Goal: Information Seeking & Learning: Learn about a topic

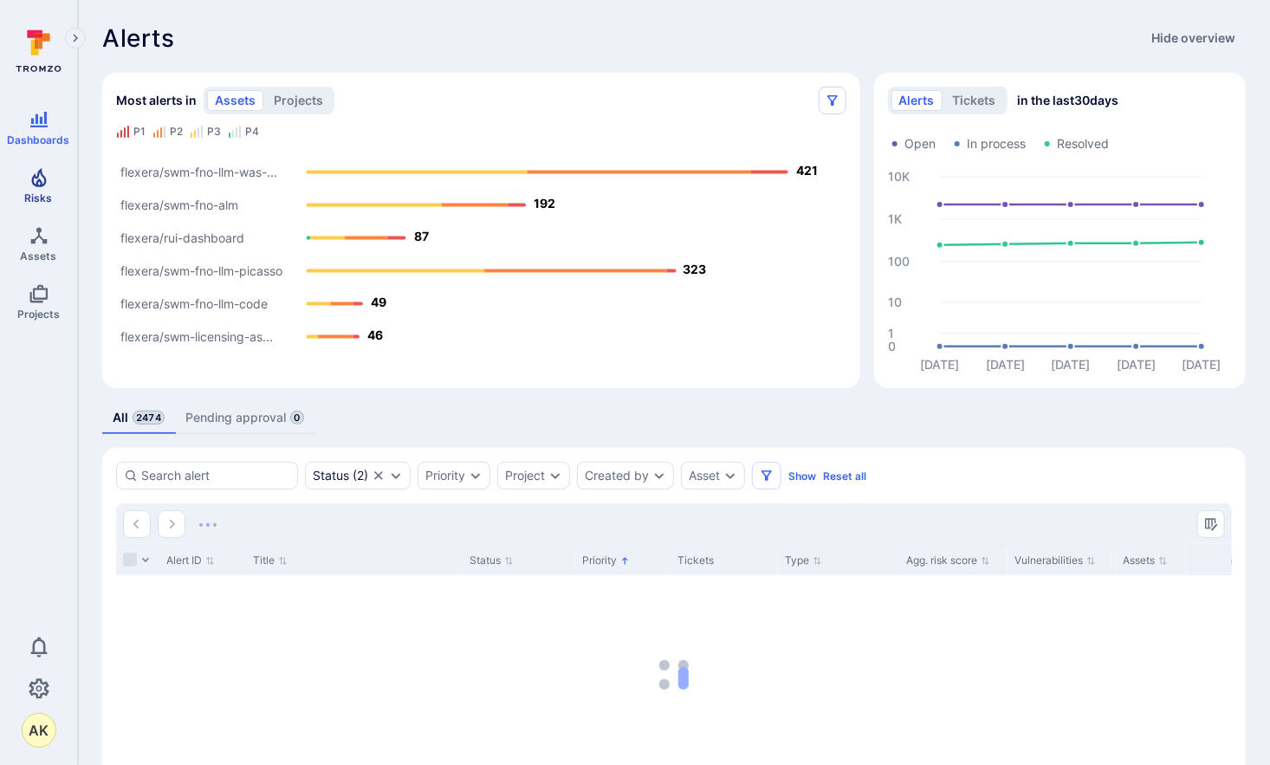
click at [32, 183] on icon "Risks" at bounding box center [38, 177] width 15 height 19
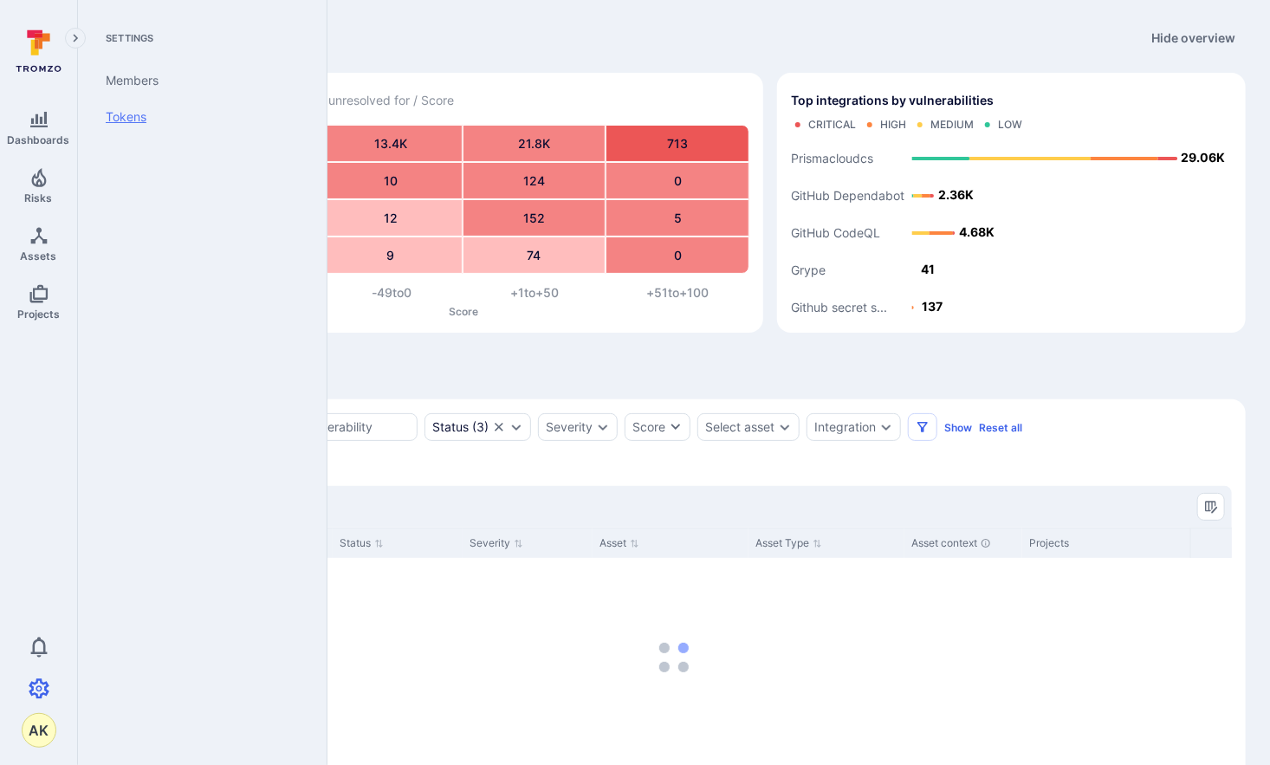
click at [142, 111] on link "Tokens" at bounding box center [199, 117] width 214 height 36
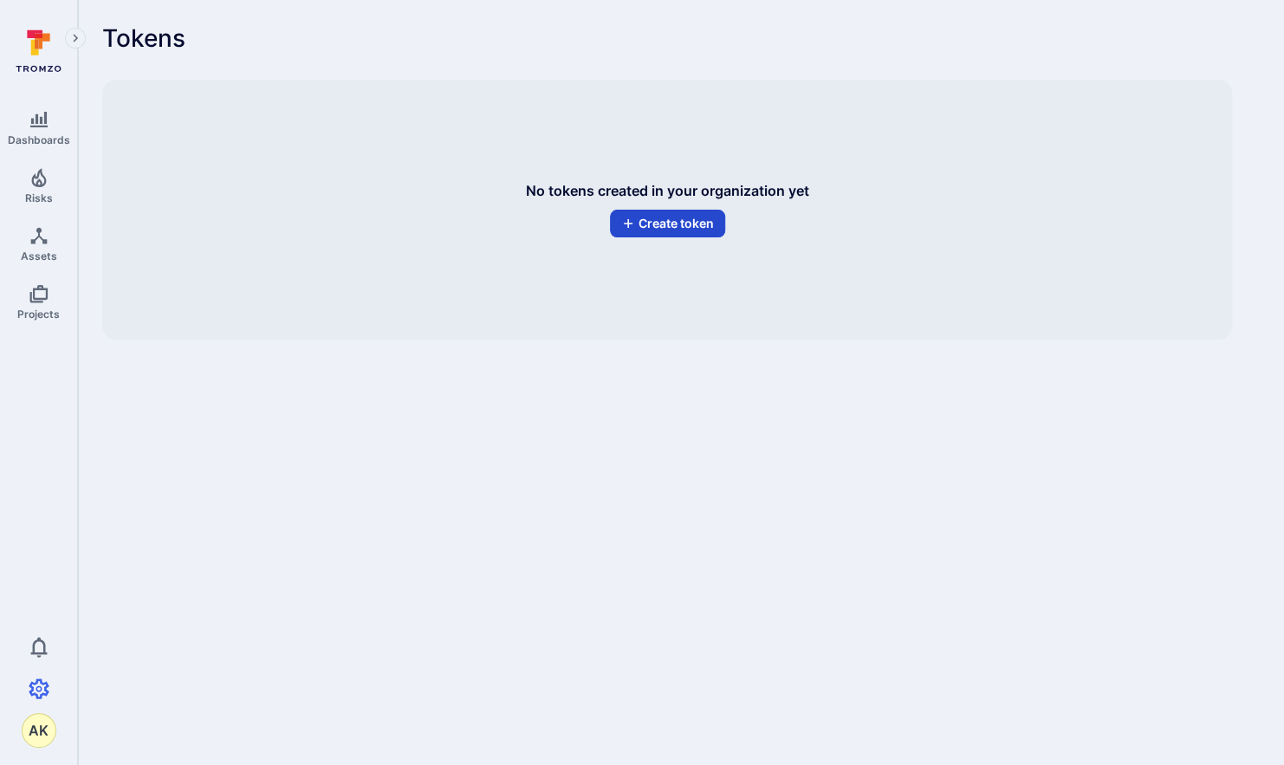
click at [710, 219] on button "Create token" at bounding box center [667, 224] width 115 height 28
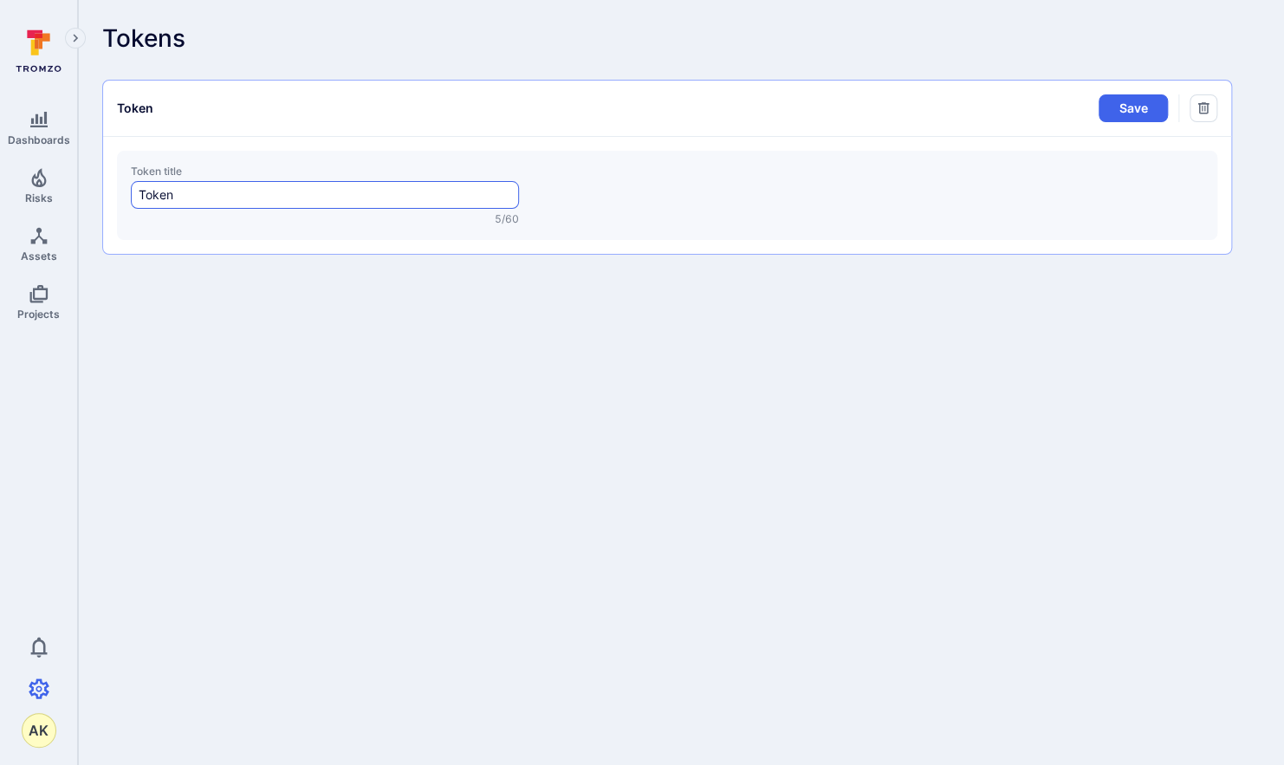
click at [449, 197] on input "Token" at bounding box center [325, 194] width 372 height 17
click at [1206, 112] on icon "Delete" at bounding box center [1203, 108] width 14 height 14
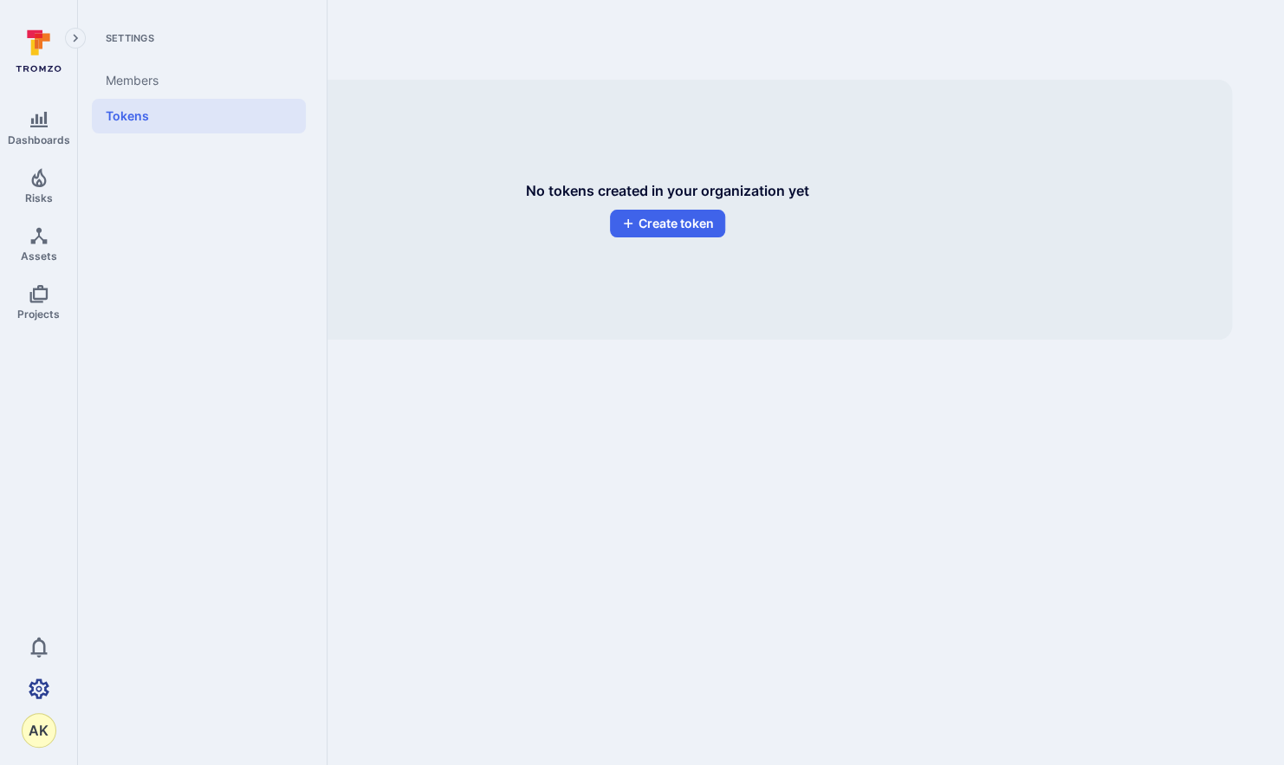
click at [42, 686] on icon "Settings" at bounding box center [39, 688] width 21 height 21
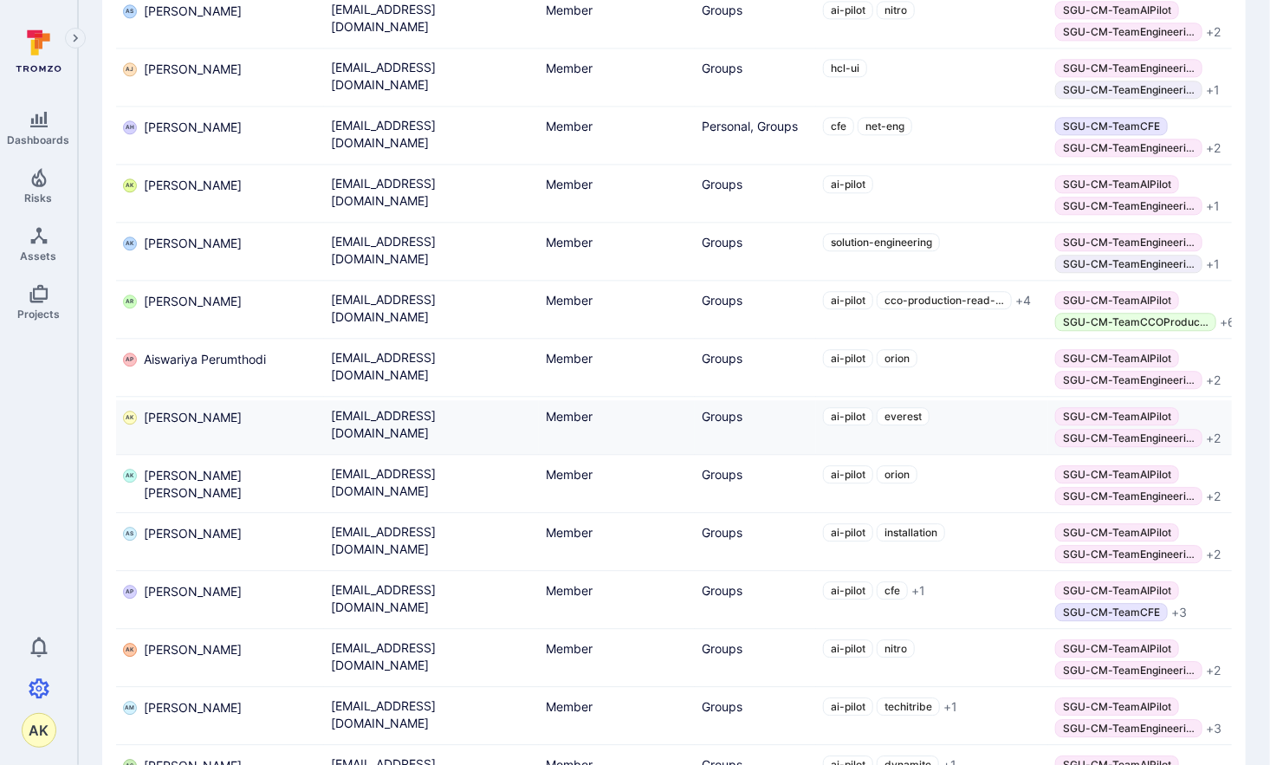
scroll to position [2481, 0]
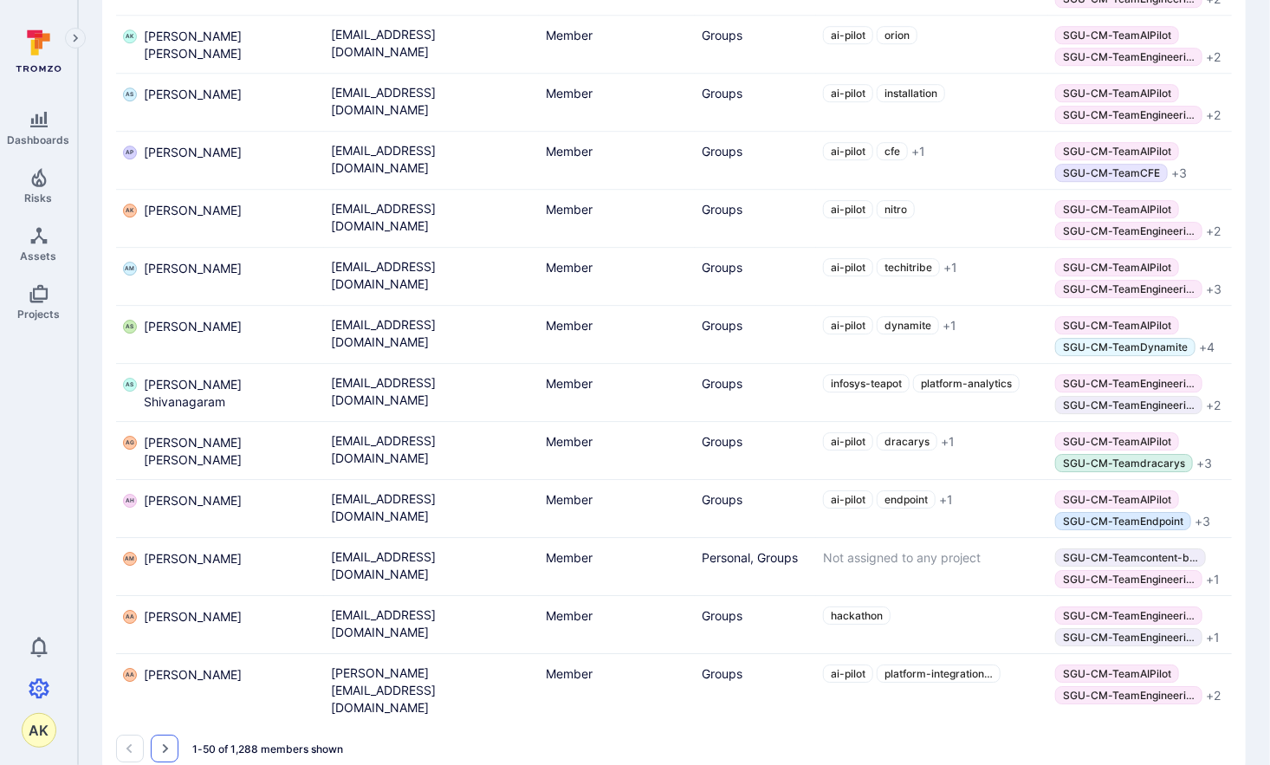
click at [174, 735] on button "Go to the next page" at bounding box center [165, 749] width 28 height 28
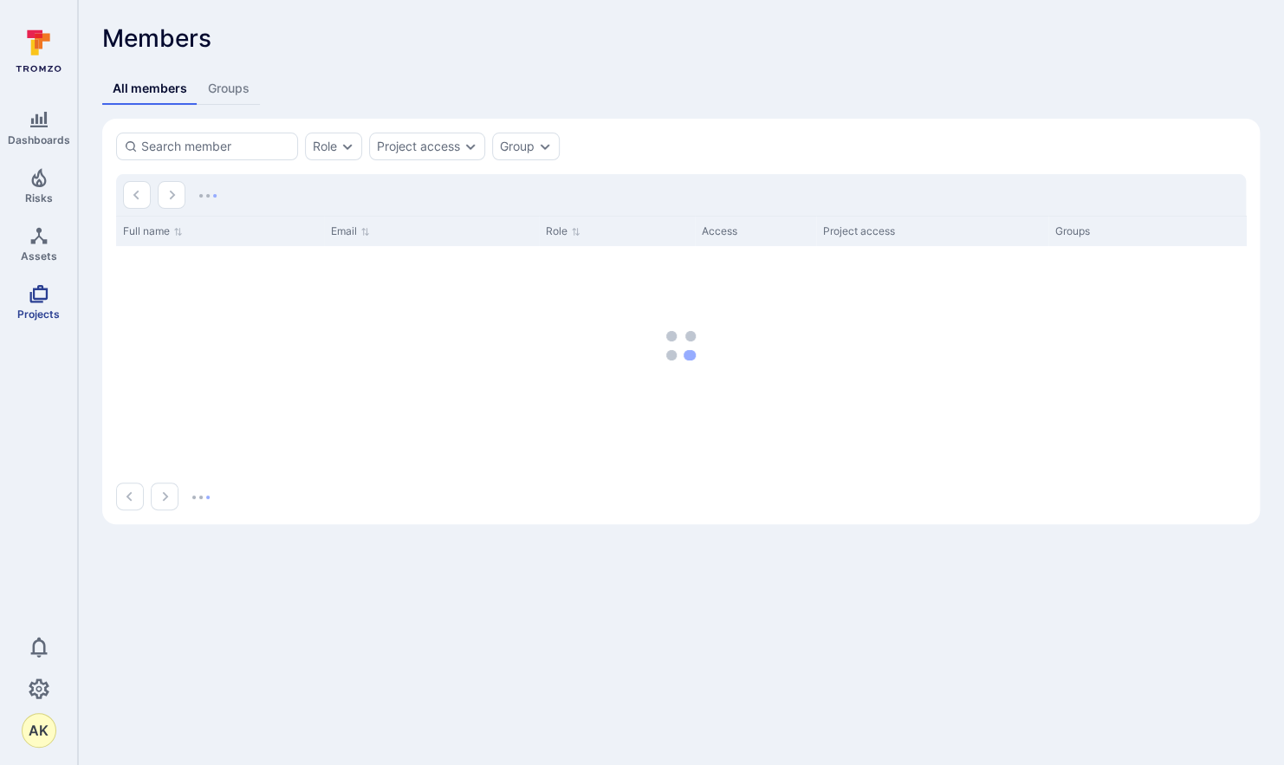
click at [49, 306] on link "Projects" at bounding box center [38, 301] width 77 height 51
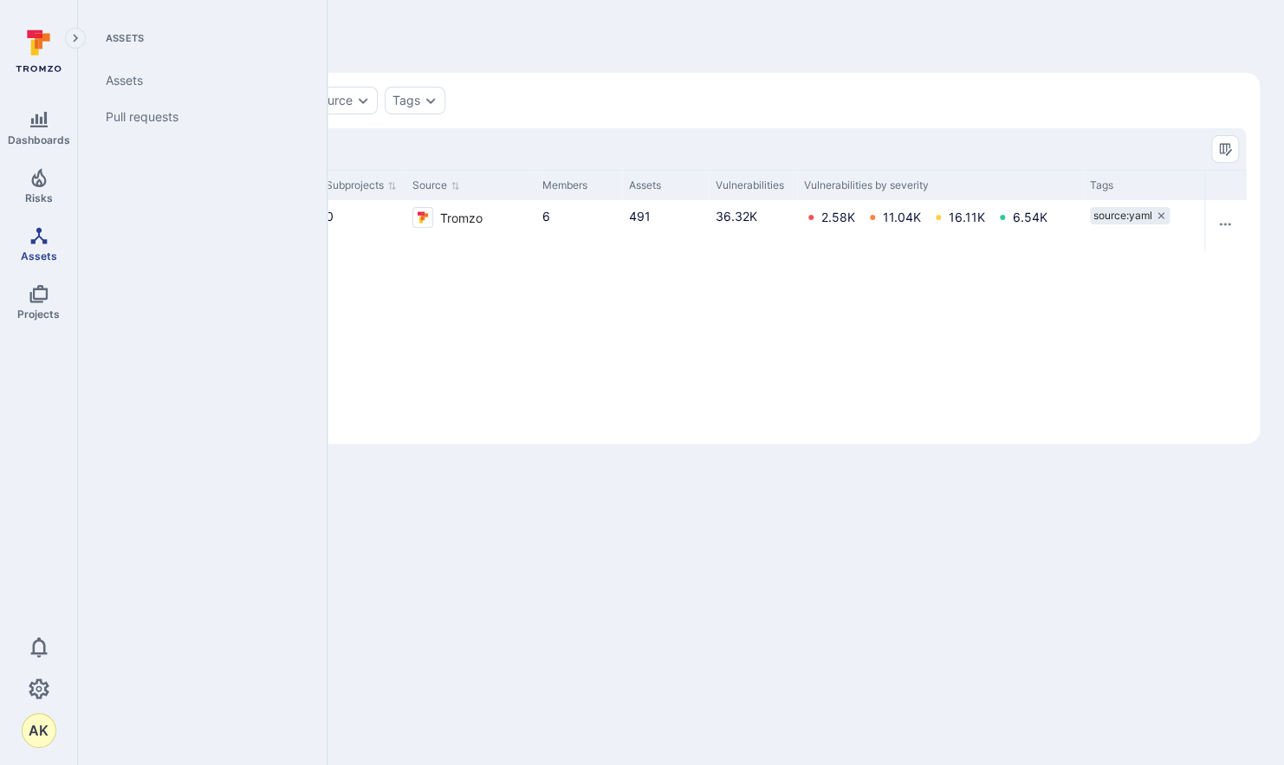
click at [56, 243] on link "Assets" at bounding box center [38, 243] width 77 height 51
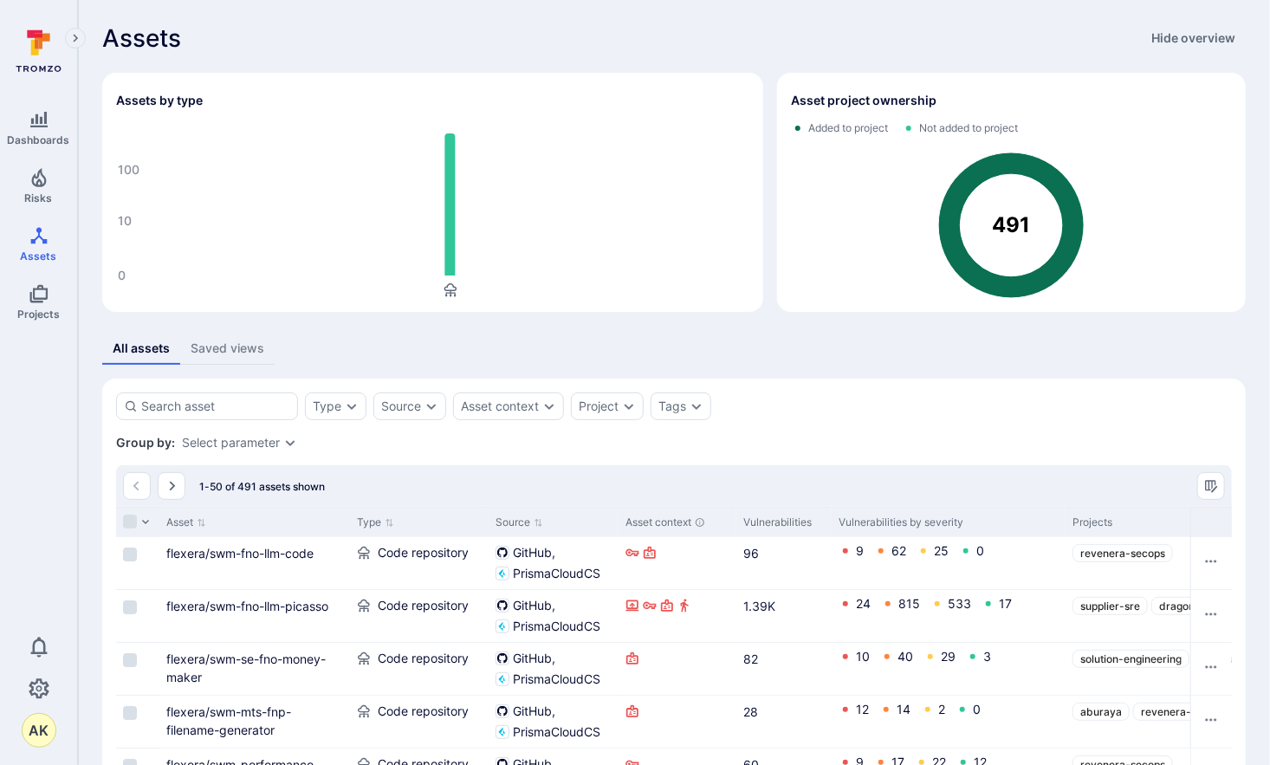
click at [217, 346] on div "Saved views" at bounding box center [228, 348] width 74 height 17
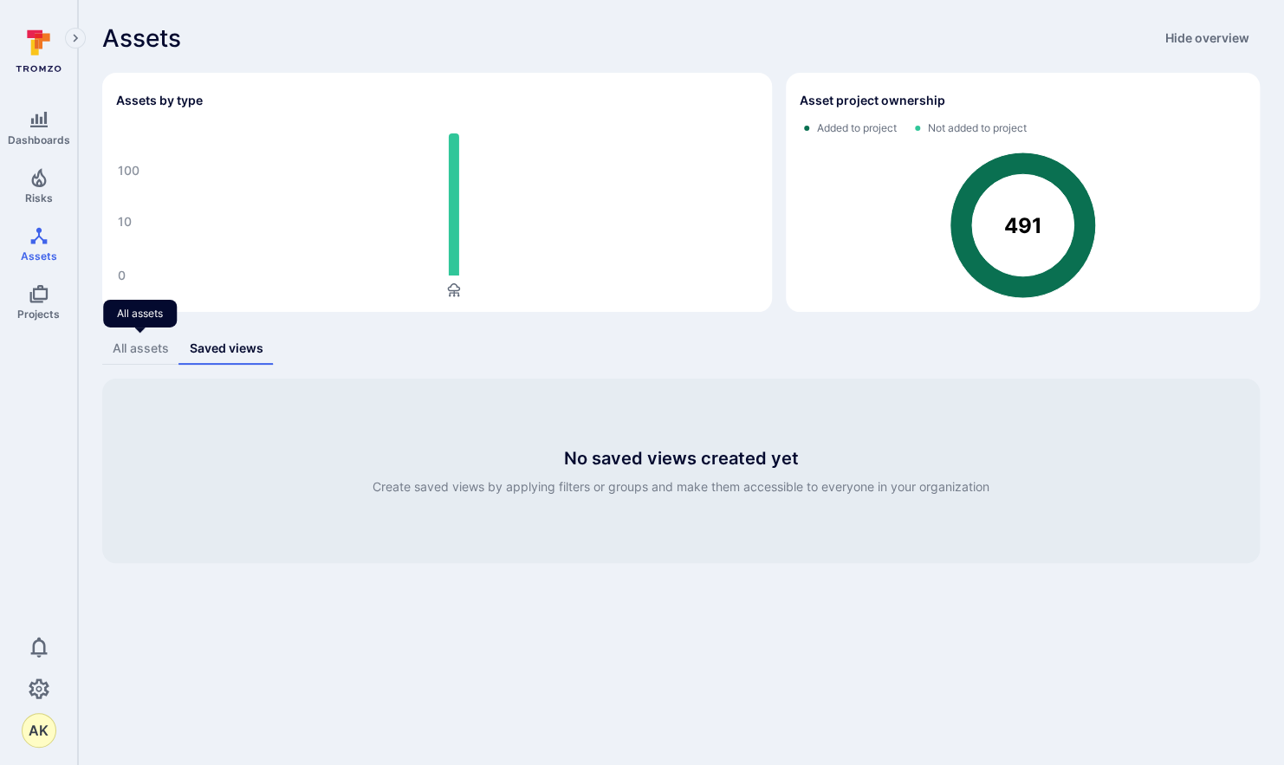
click at [132, 343] on div "All assets" at bounding box center [141, 348] width 56 height 17
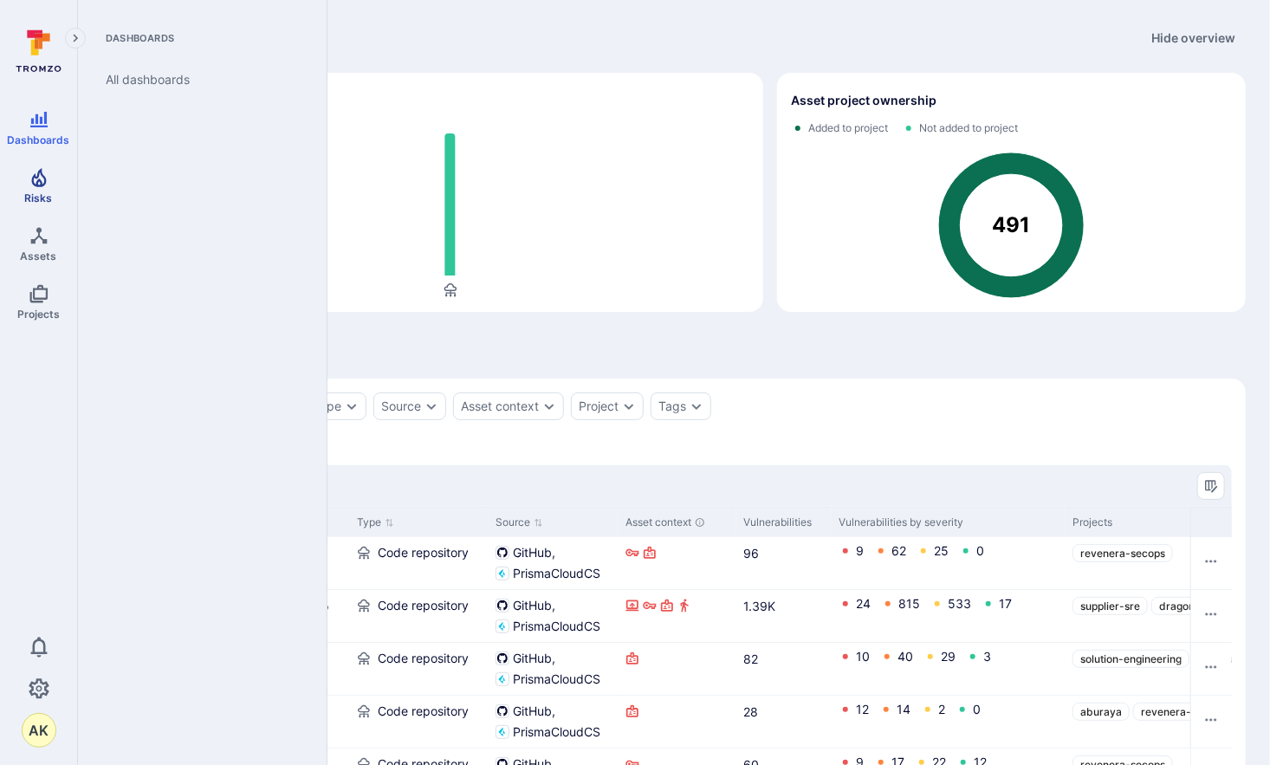
click at [36, 199] on span "Risks" at bounding box center [39, 197] width 28 height 13
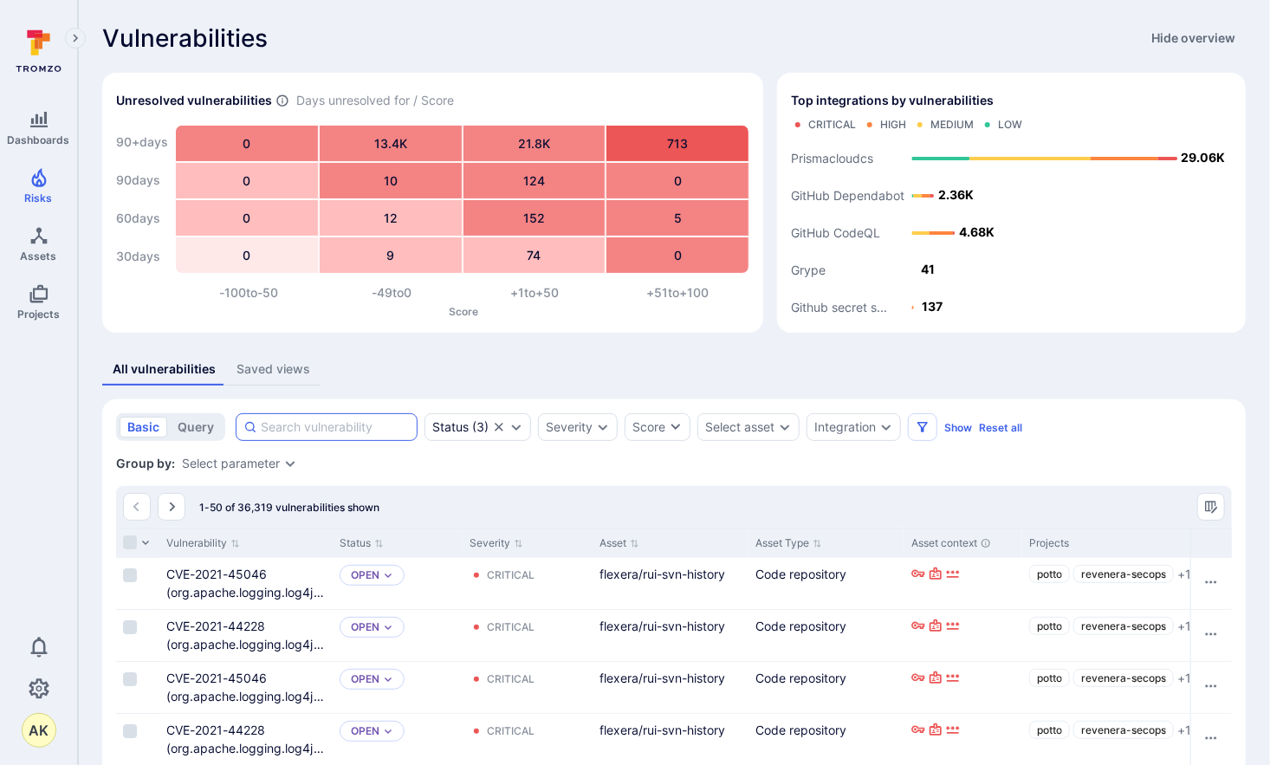
click at [325, 423] on input at bounding box center [335, 426] width 149 height 17
click at [191, 424] on button "query" at bounding box center [196, 427] width 52 height 21
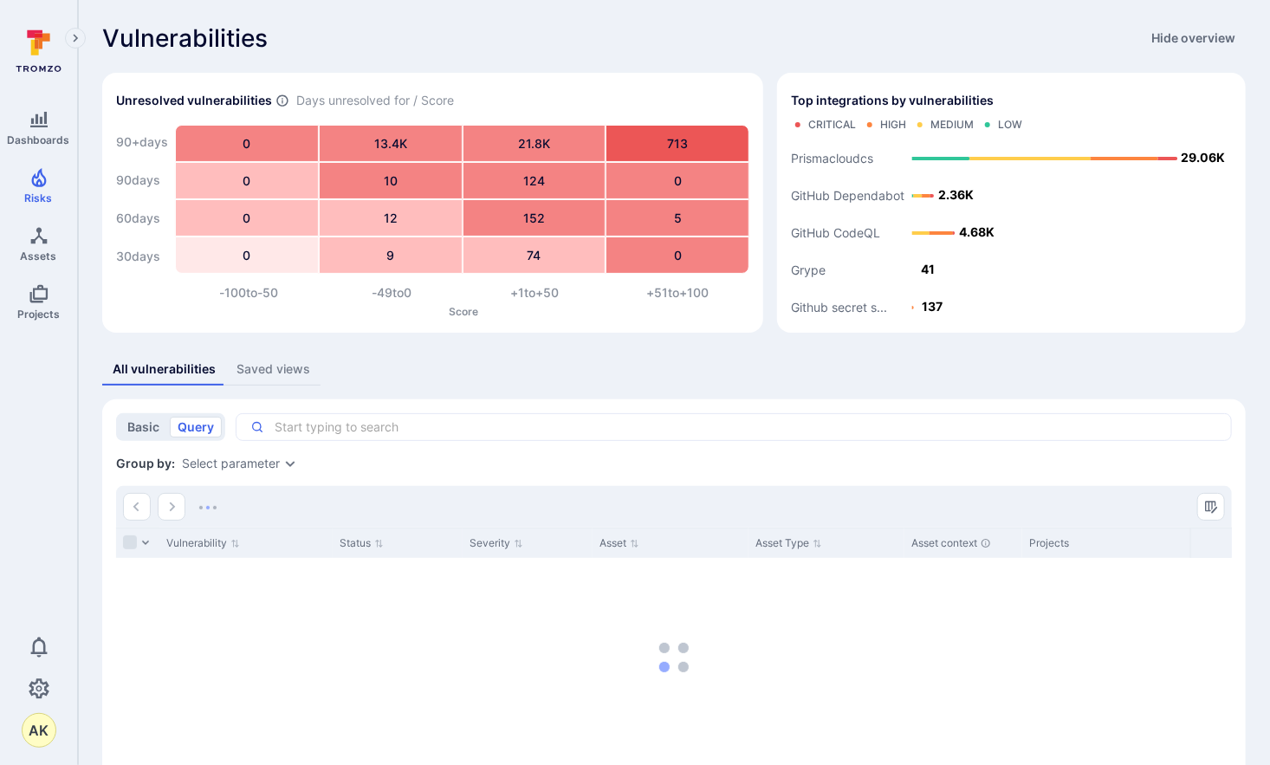
click at [126, 435] on button "basic" at bounding box center [144, 427] width 48 height 21
click at [278, 371] on div "Saved views" at bounding box center [273, 368] width 74 height 17
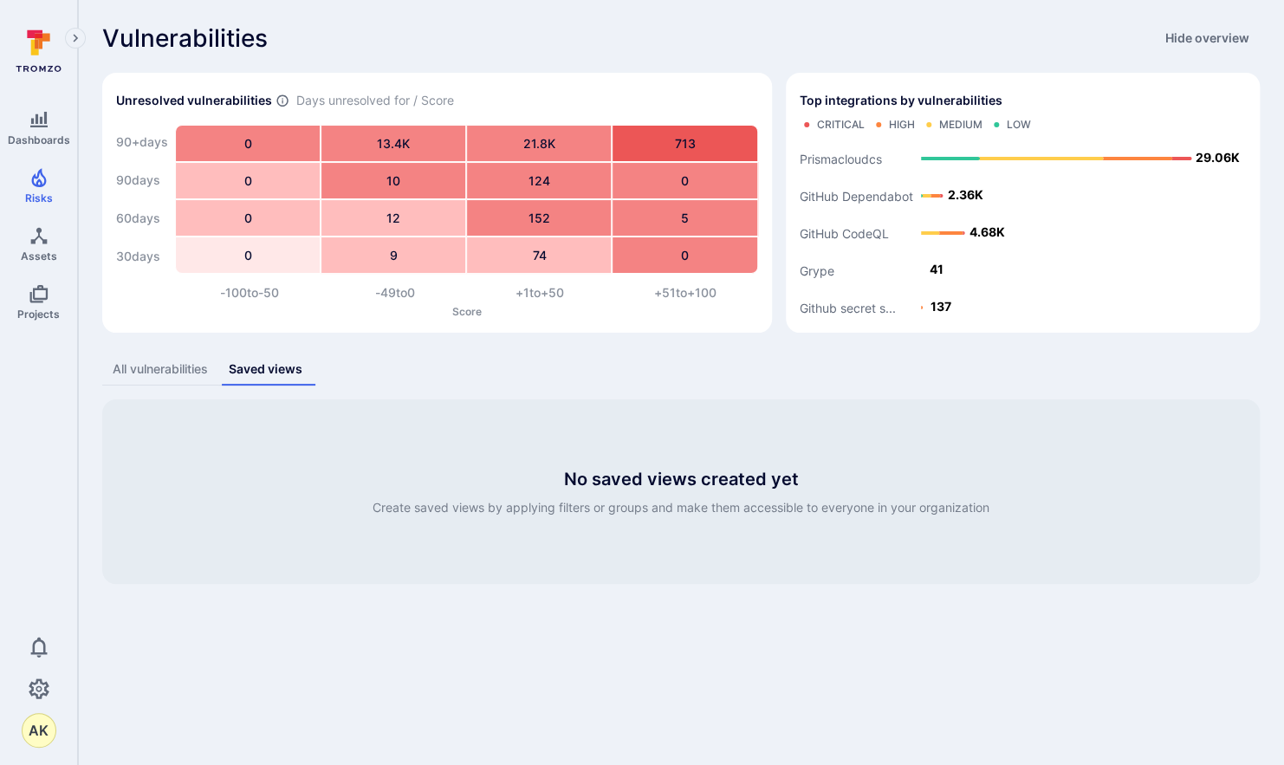
click at [146, 379] on button "All vulnerabilities" at bounding box center [160, 369] width 116 height 32
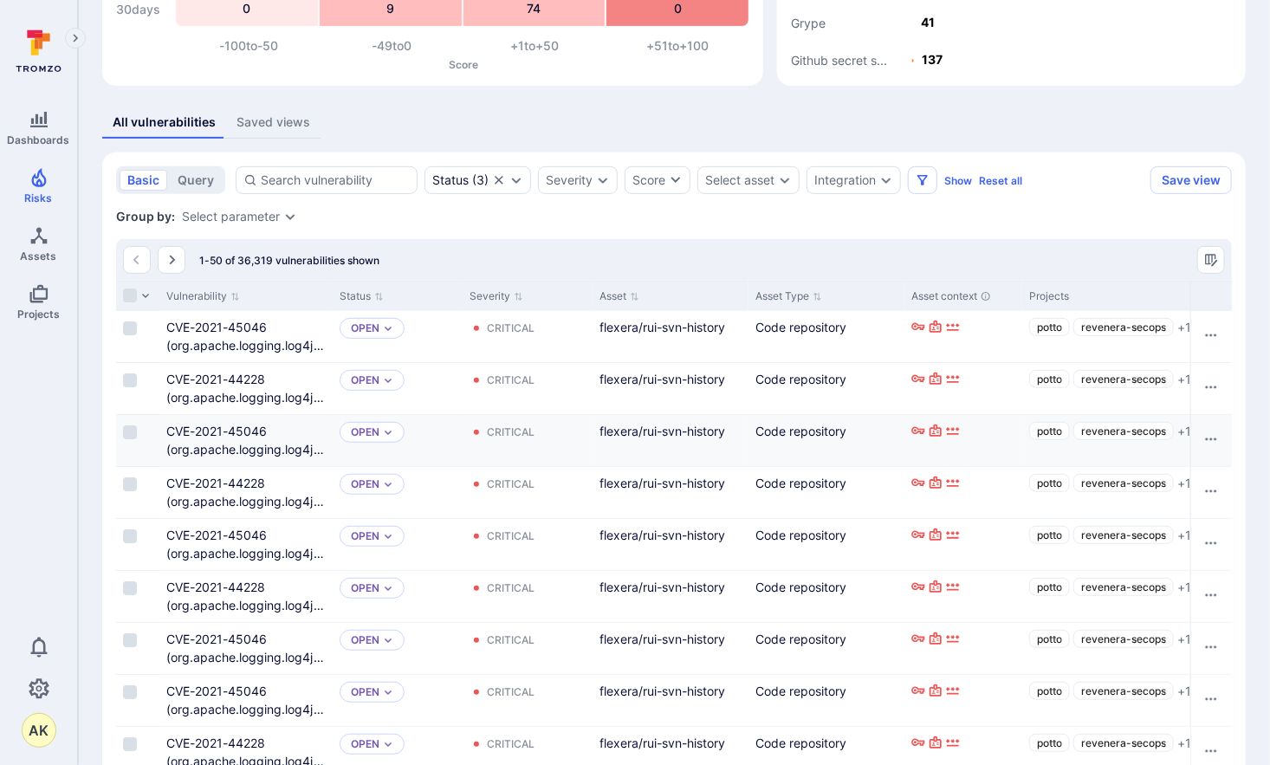
scroll to position [260, 0]
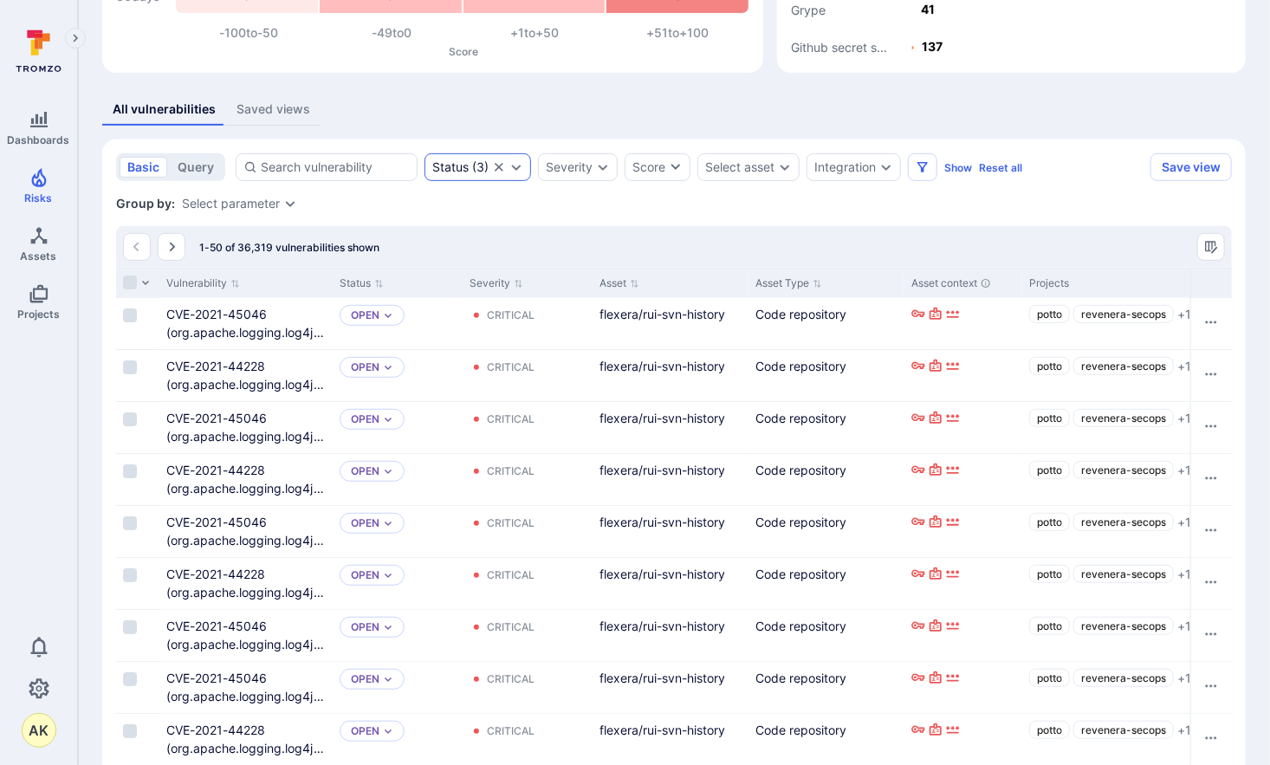
click at [481, 164] on div "Status ( 3 )" at bounding box center [460, 167] width 56 height 14
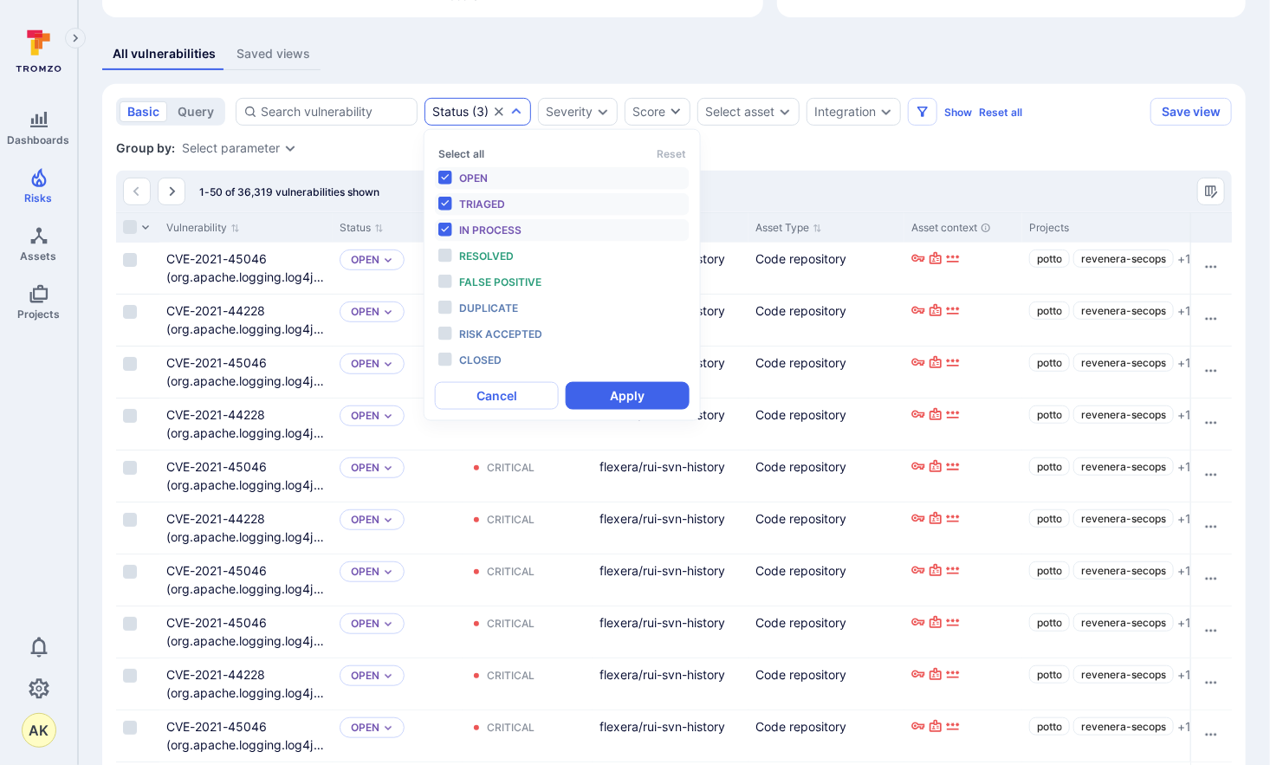
scroll to position [346, 0]
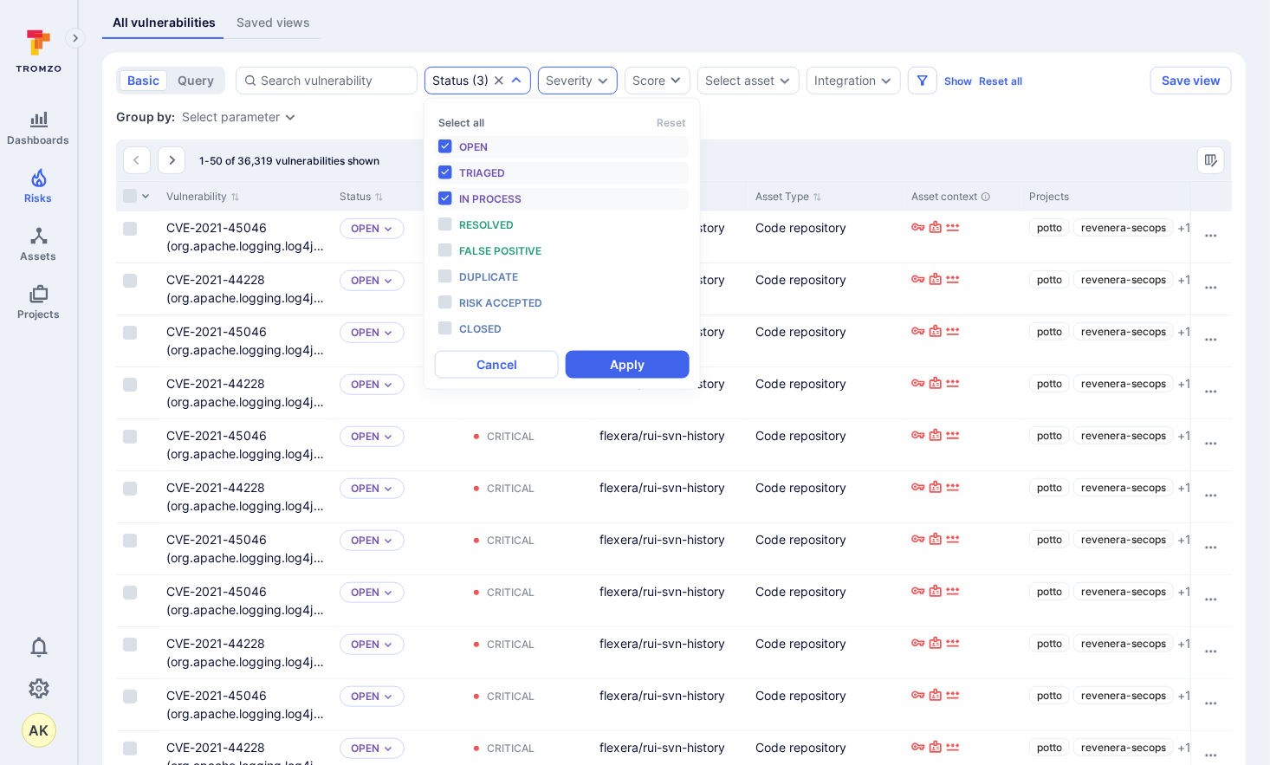
click at [584, 79] on div "Severity" at bounding box center [569, 81] width 47 height 14
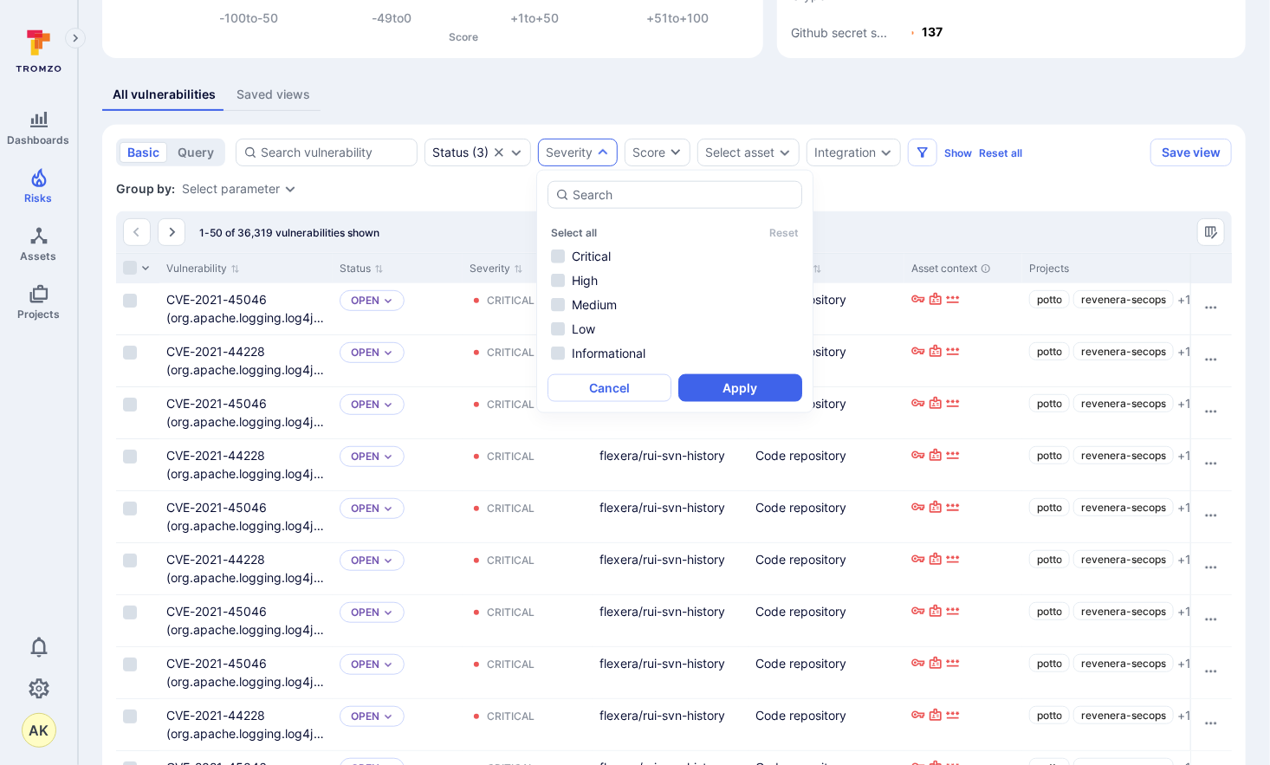
scroll to position [173, 0]
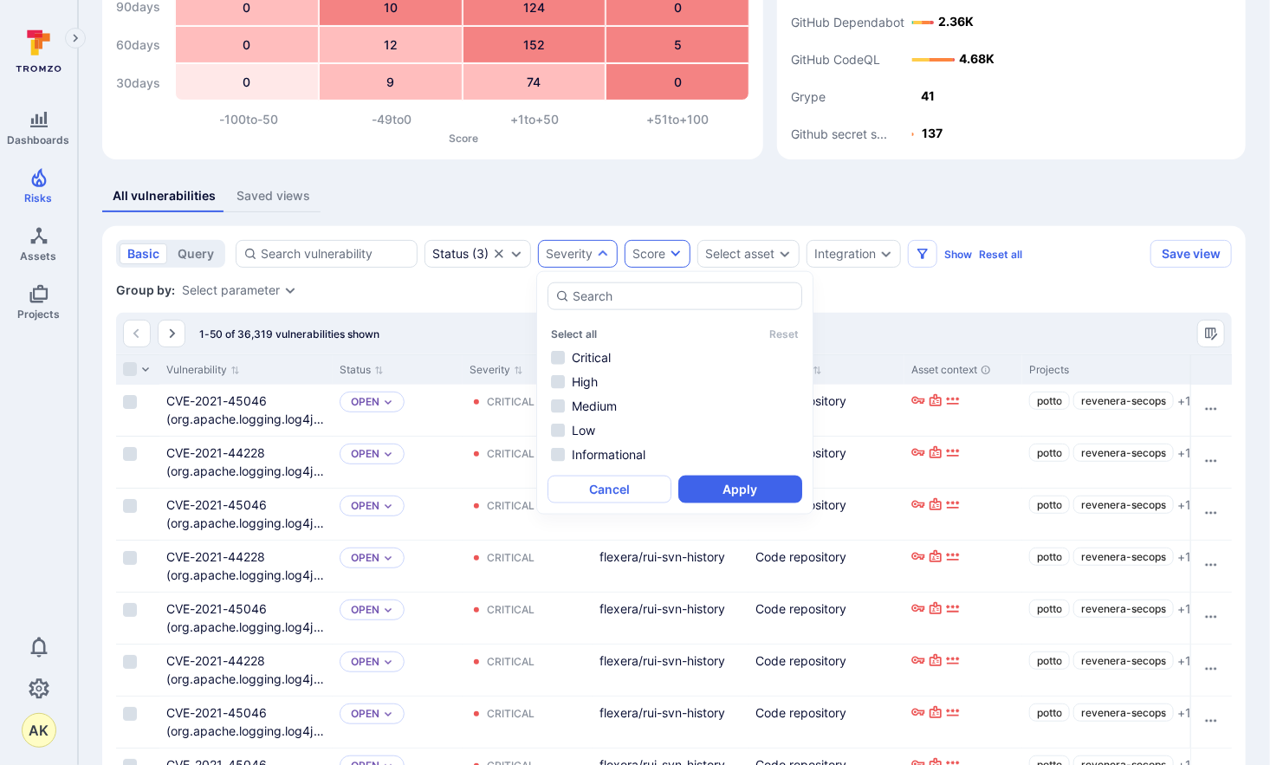
click at [676, 251] on icon "button" at bounding box center [676, 254] width 14 height 14
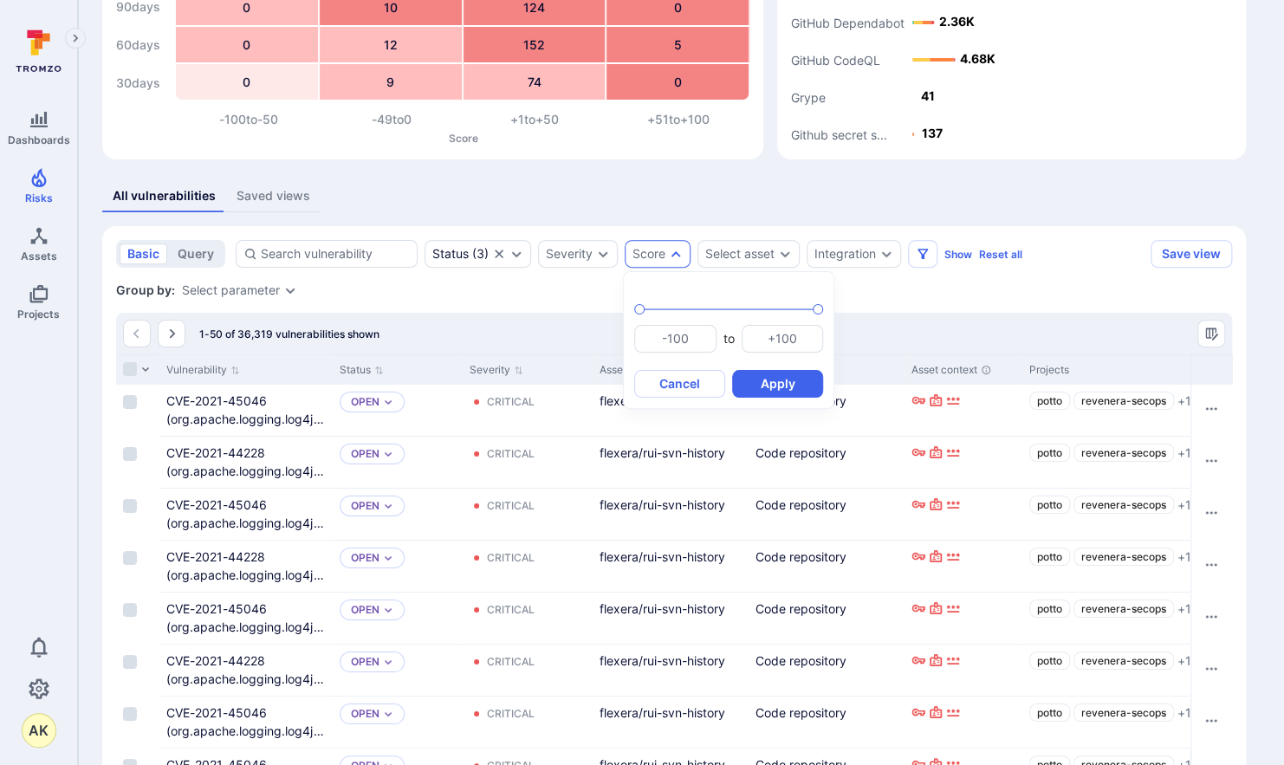
click at [729, 249] on div at bounding box center [642, 382] width 1284 height 765
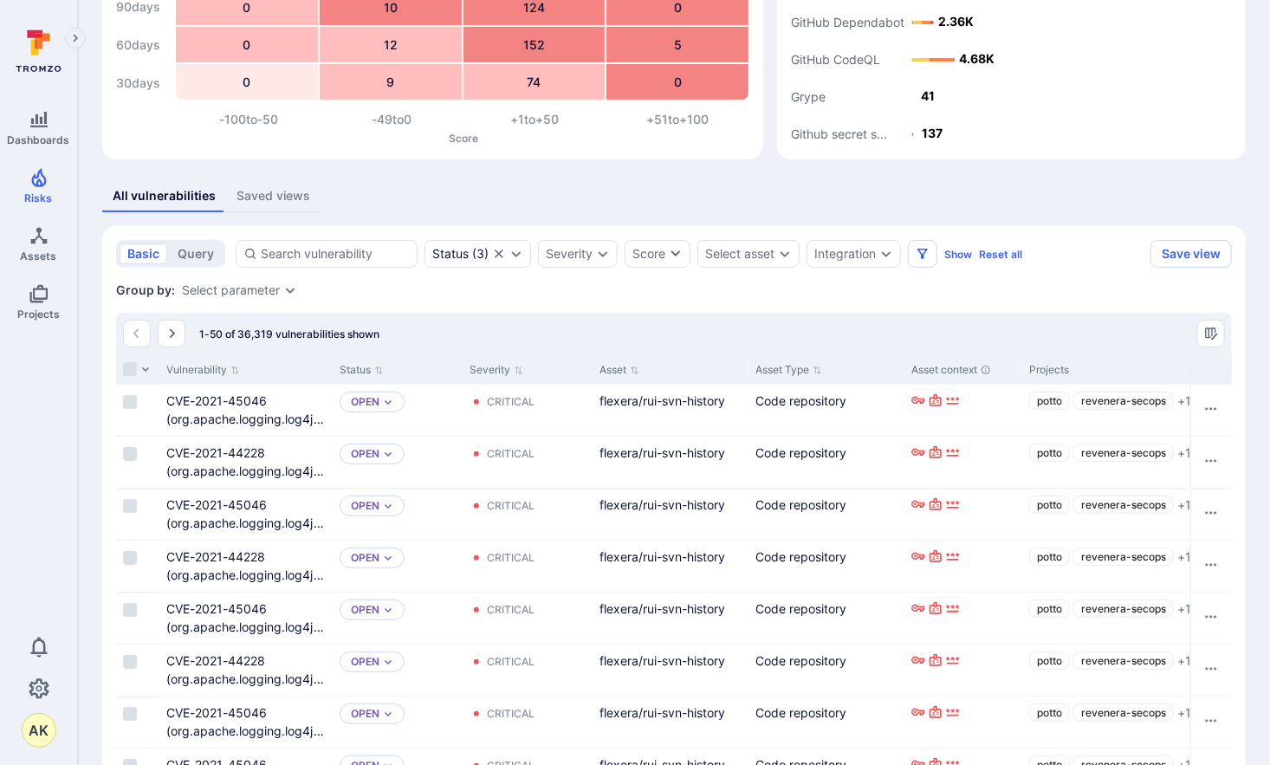
click at [729, 249] on div "Select asset" at bounding box center [739, 254] width 69 height 14
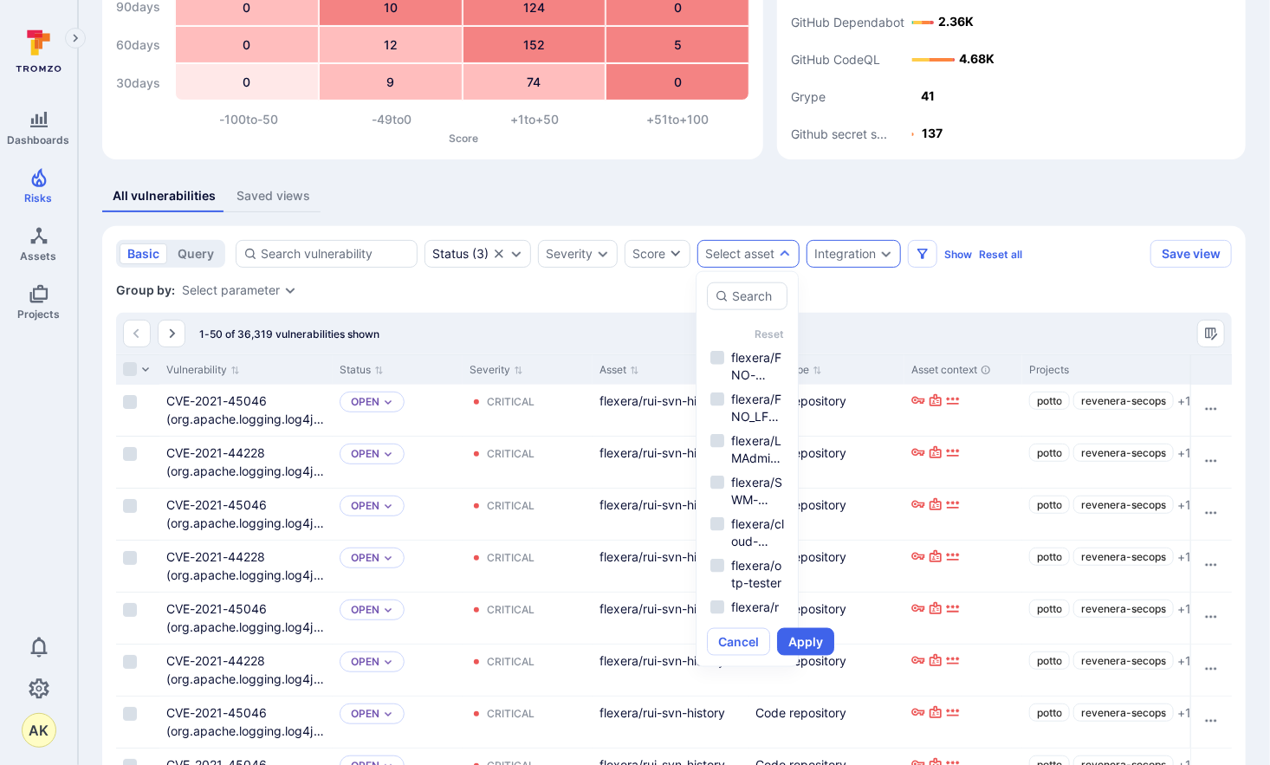
click at [844, 254] on div "Integration" at bounding box center [844, 254] width 61 height 14
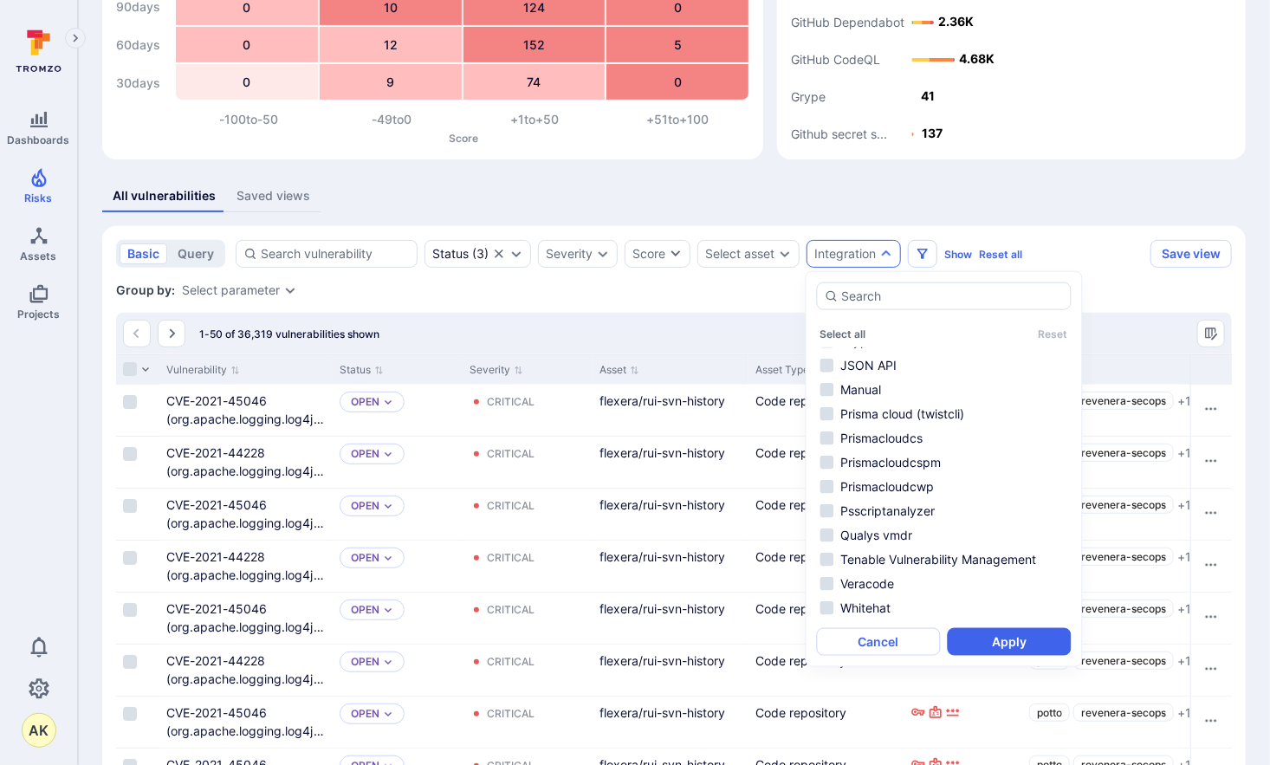
scroll to position [260, 0]
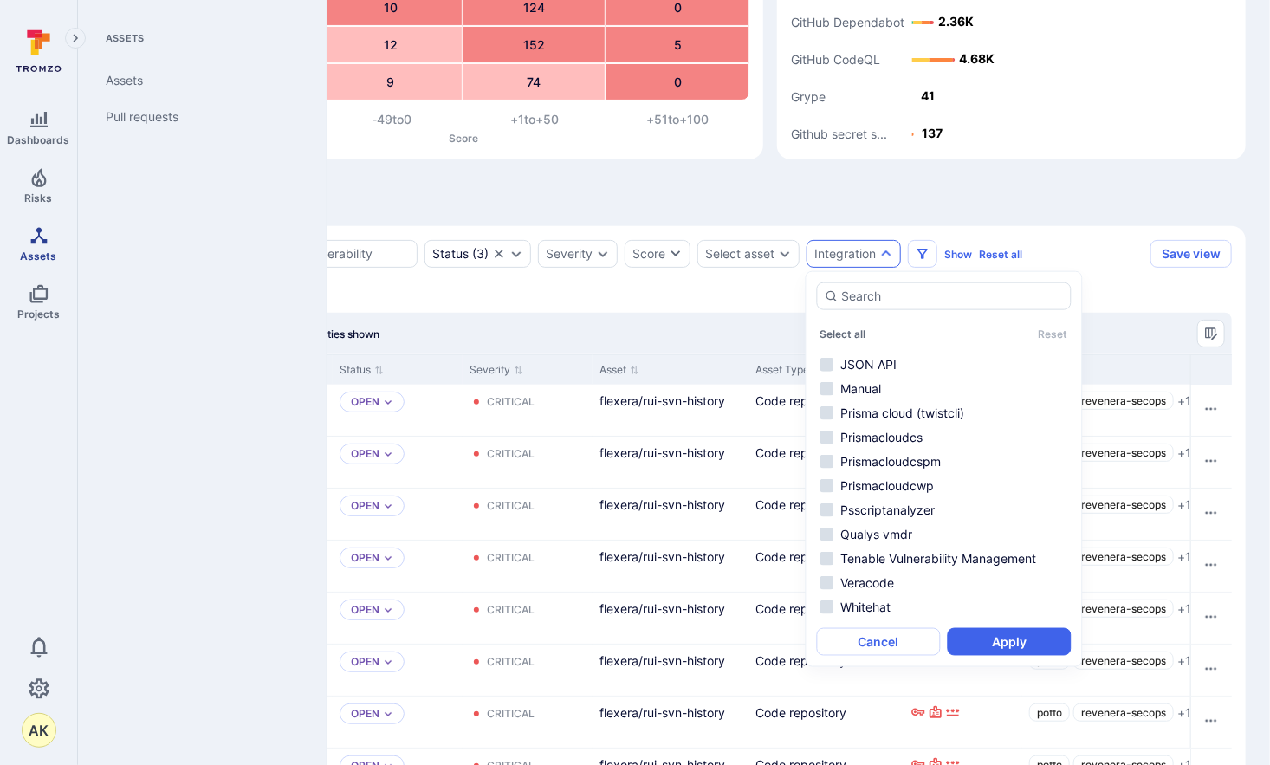
click at [29, 240] on icon "Assets" at bounding box center [39, 235] width 21 height 21
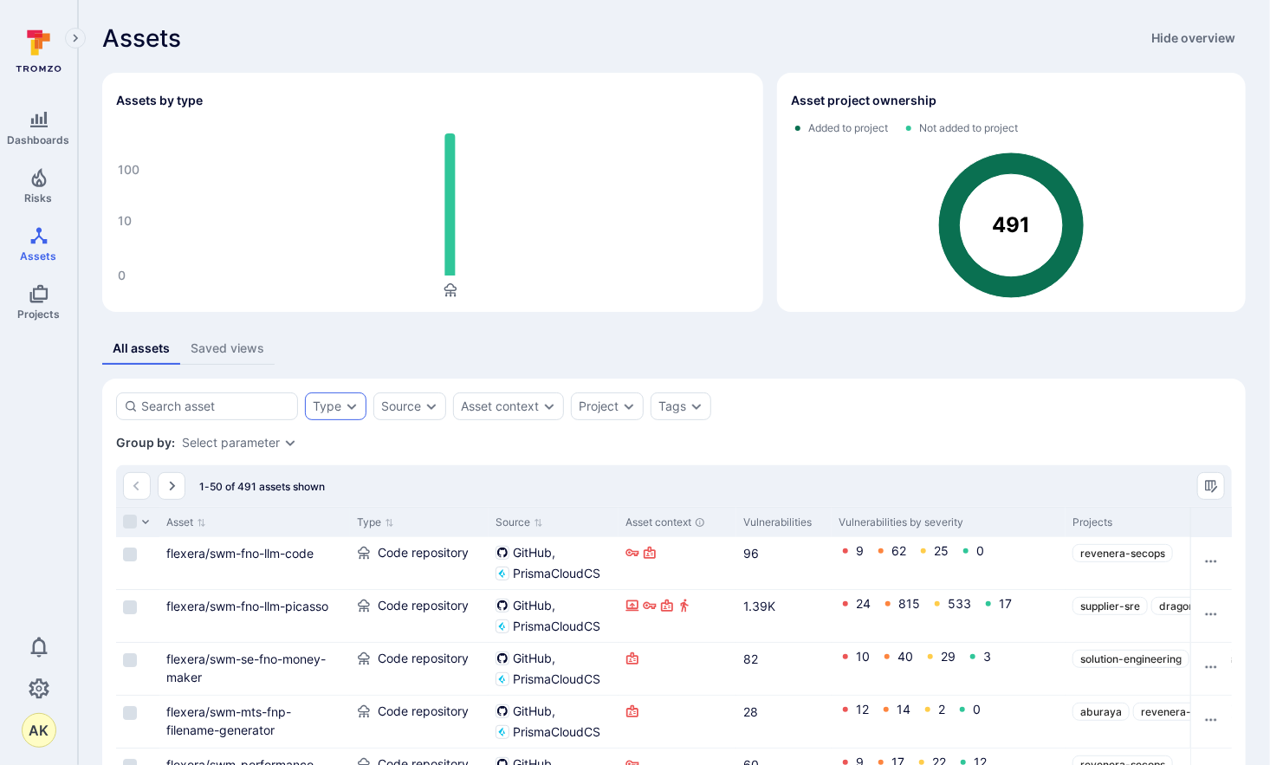
click at [340, 412] on div "Type" at bounding box center [335, 406] width 61 height 28
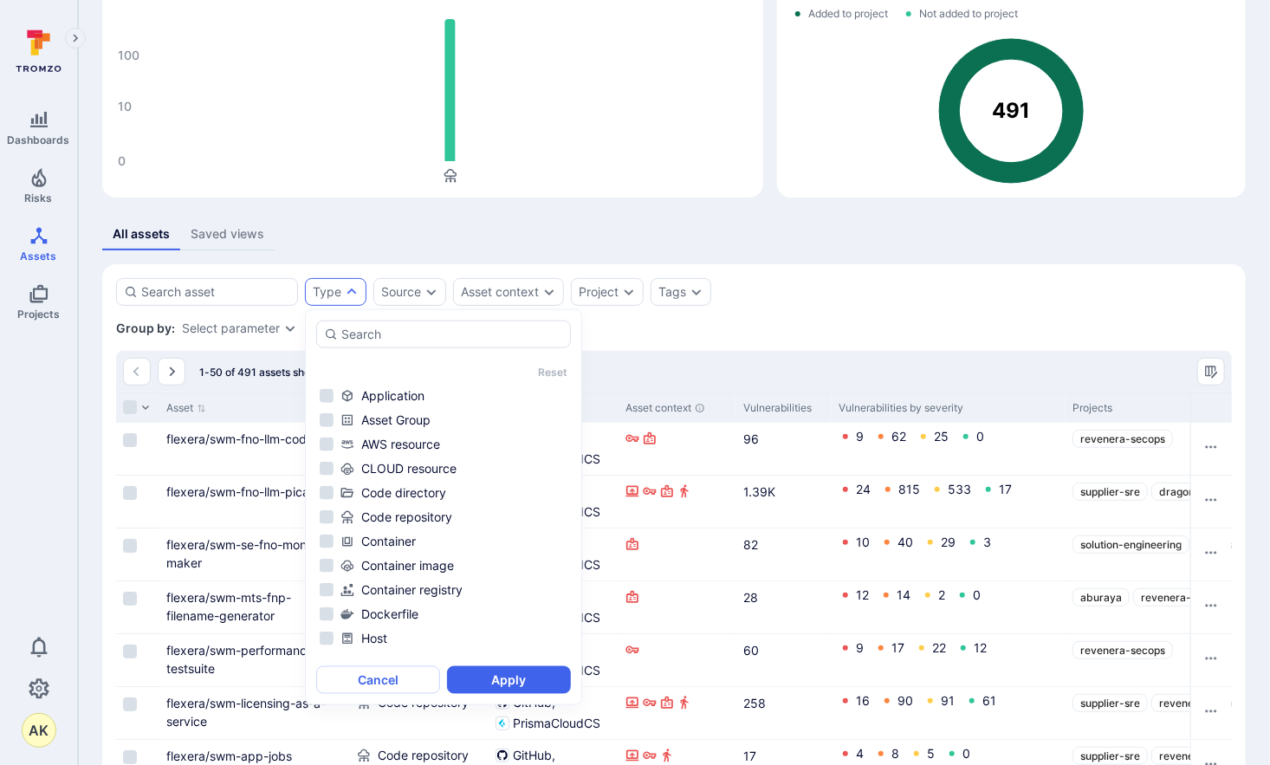
scroll to position [87, 0]
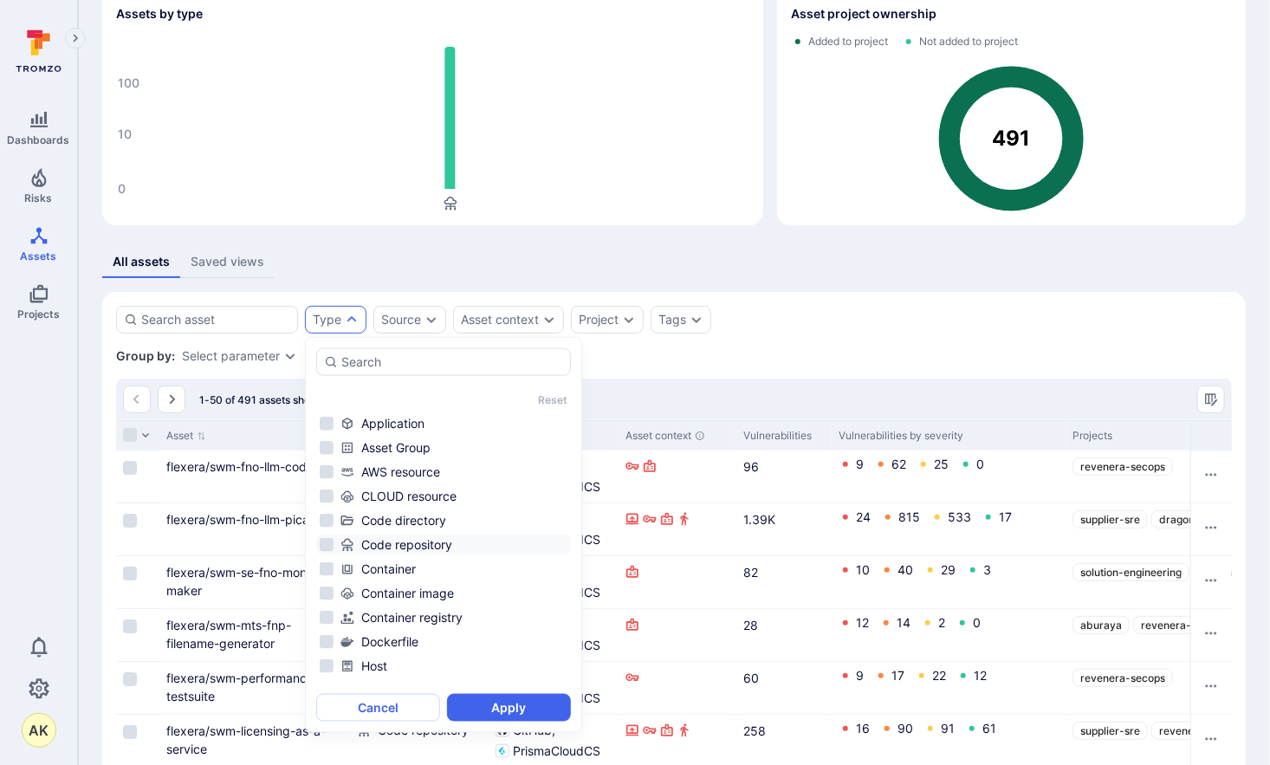
click at [387, 549] on div "Code repository" at bounding box center [453, 544] width 227 height 17
click at [531, 715] on button "Apply" at bounding box center [509, 708] width 124 height 28
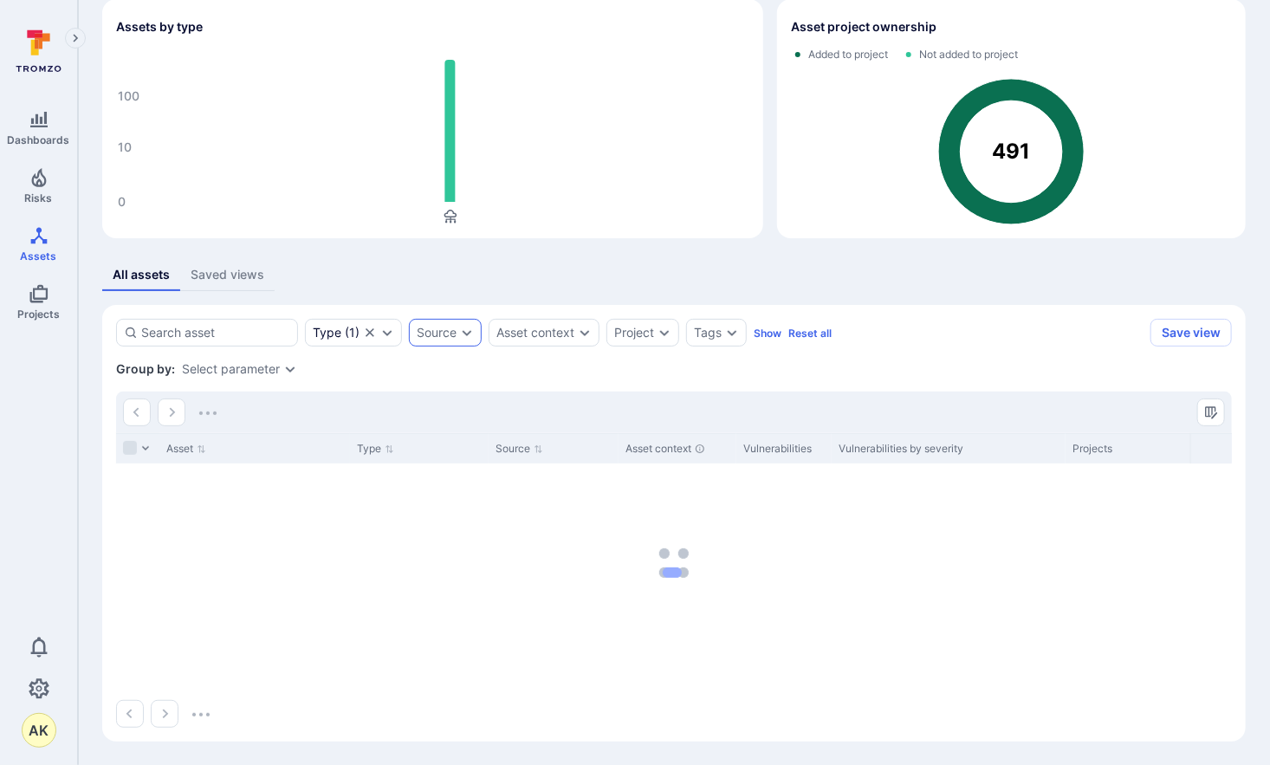
click at [434, 333] on div "Source" at bounding box center [437, 333] width 40 height 14
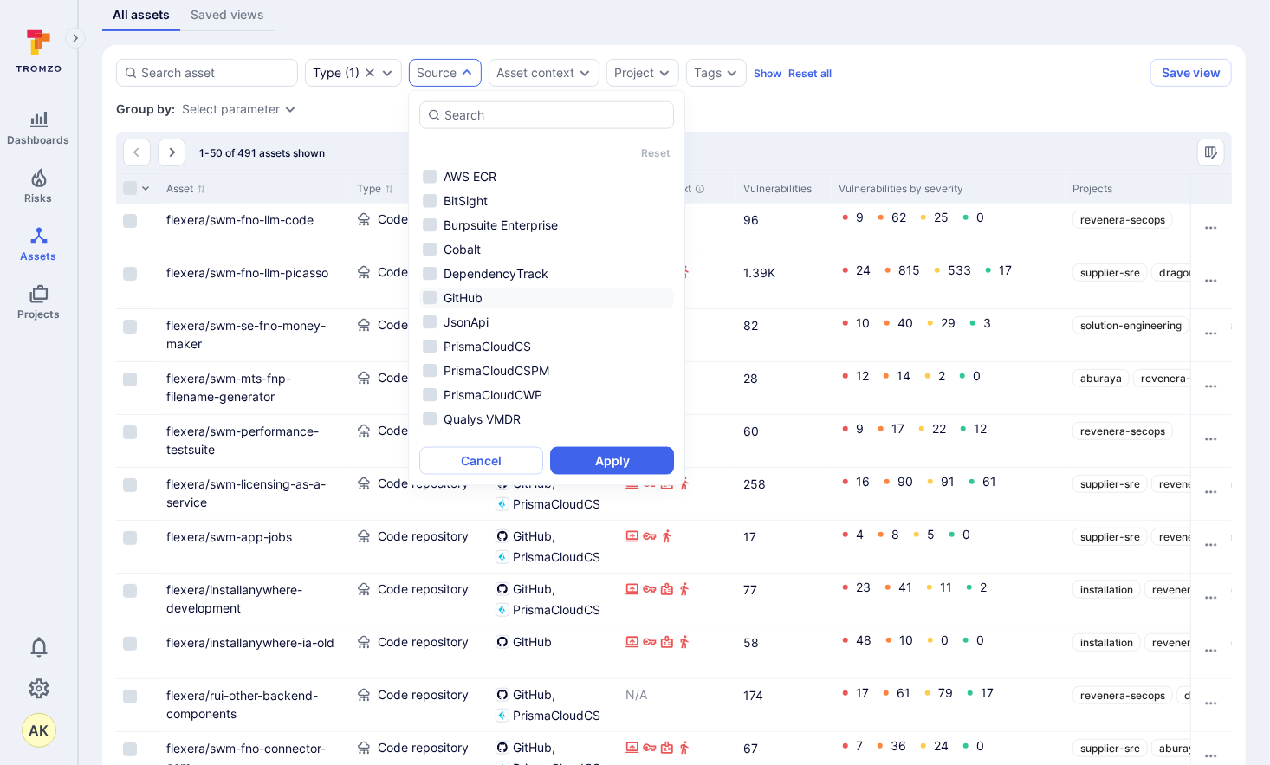
scroll to position [66, 0]
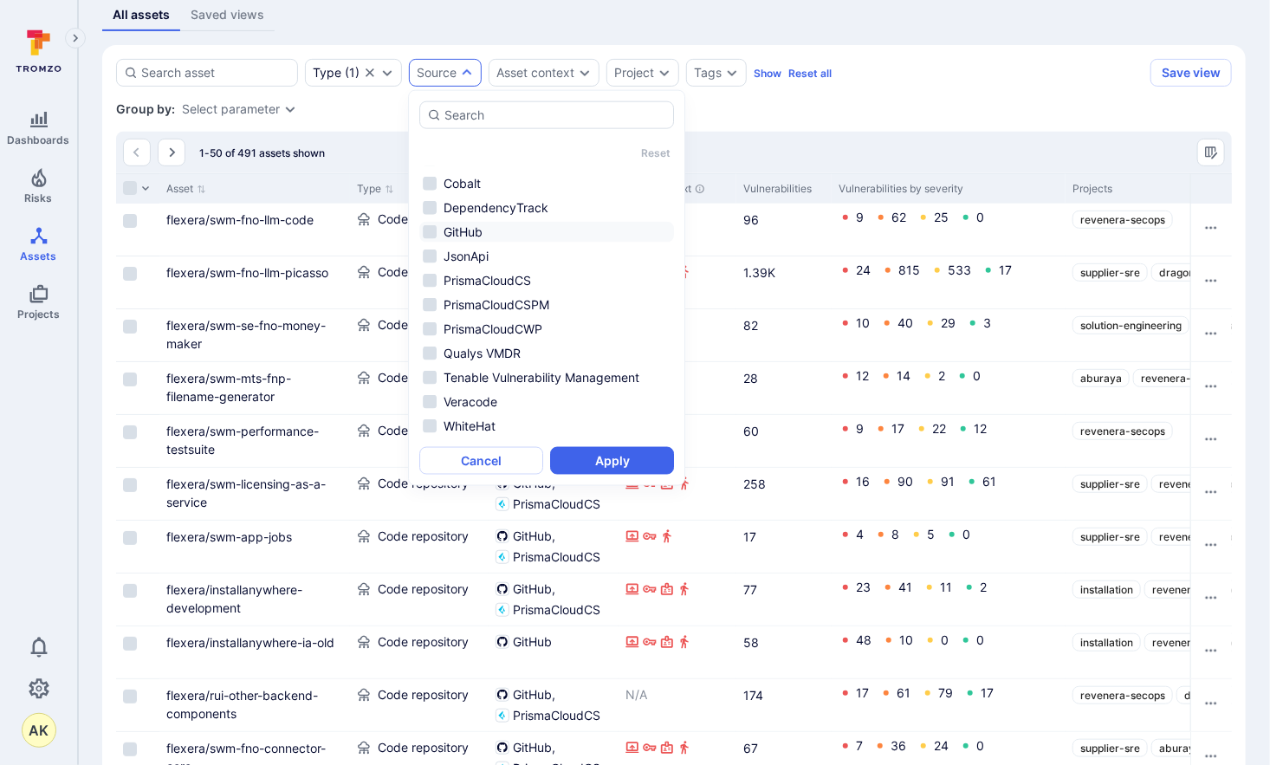
click at [430, 232] on li "GitHub" at bounding box center [546, 232] width 255 height 21
click at [621, 463] on button "Apply" at bounding box center [612, 461] width 124 height 28
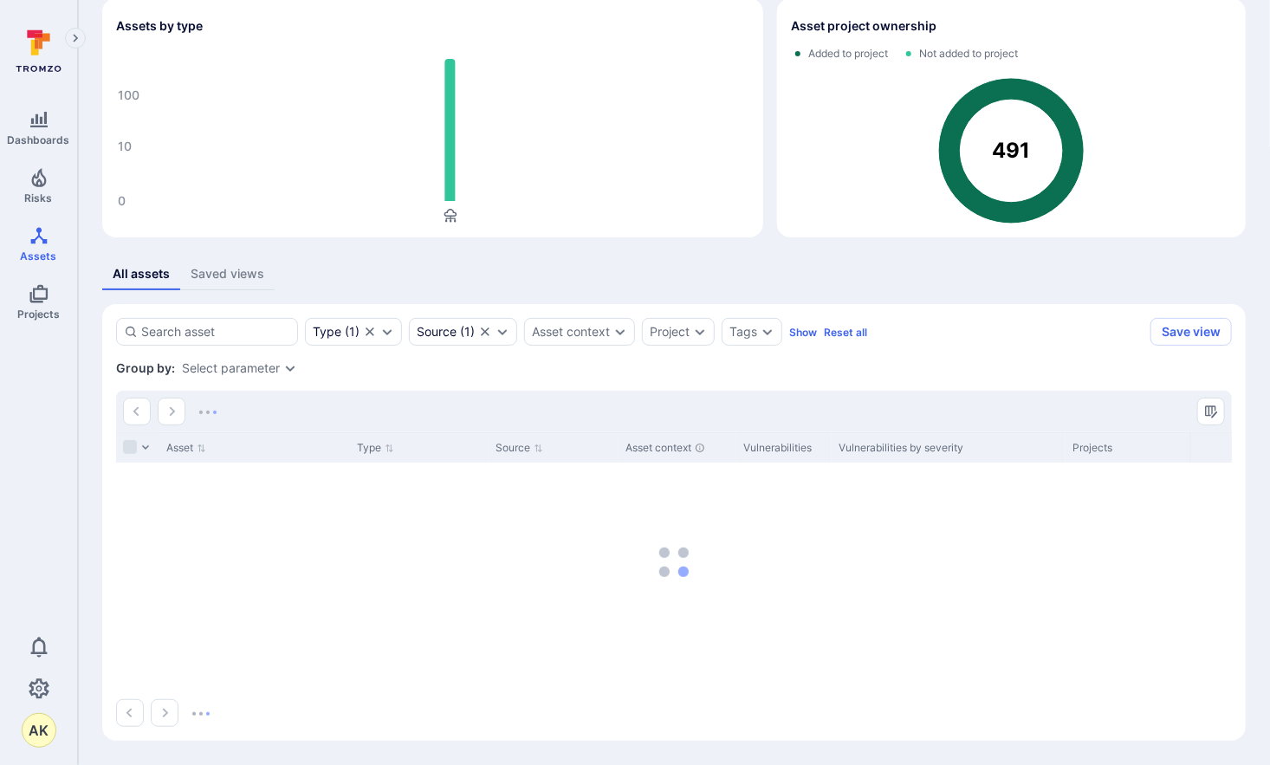
scroll to position [74, 0]
click at [573, 335] on div "Asset context" at bounding box center [571, 333] width 78 height 14
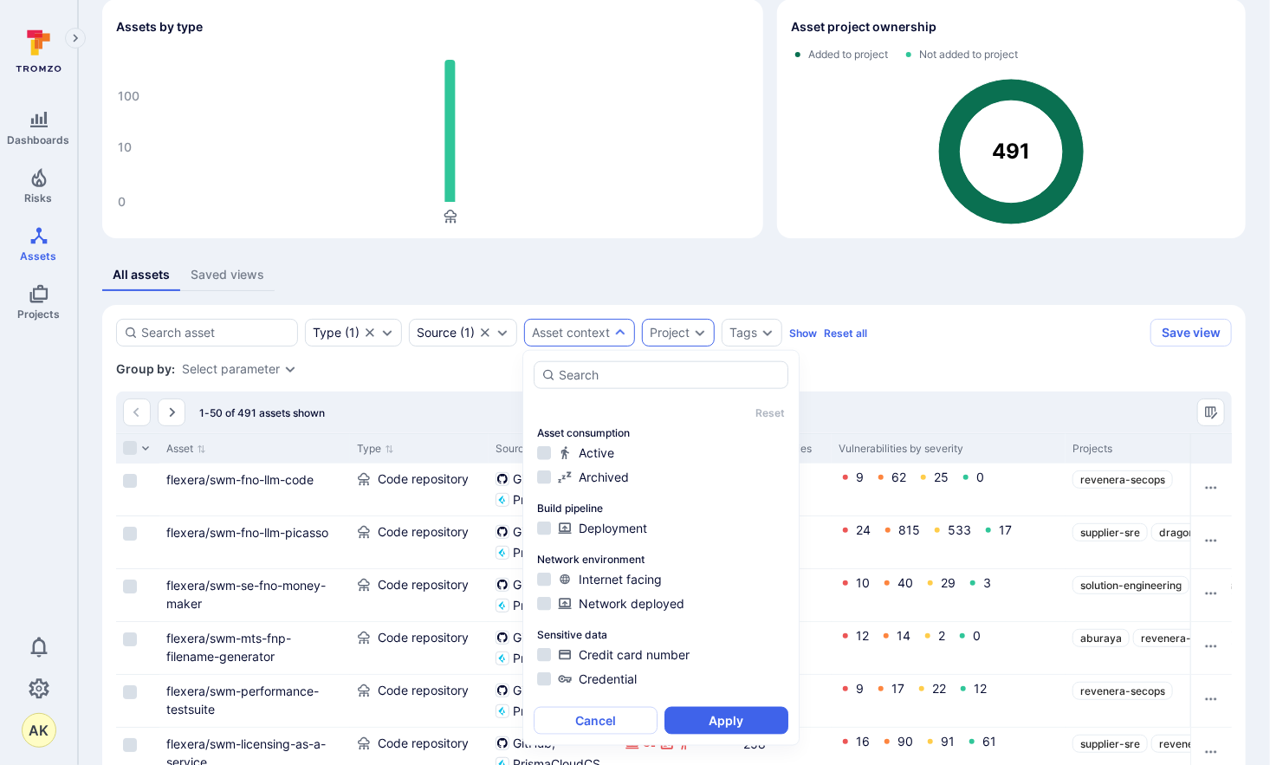
scroll to position [59, 0]
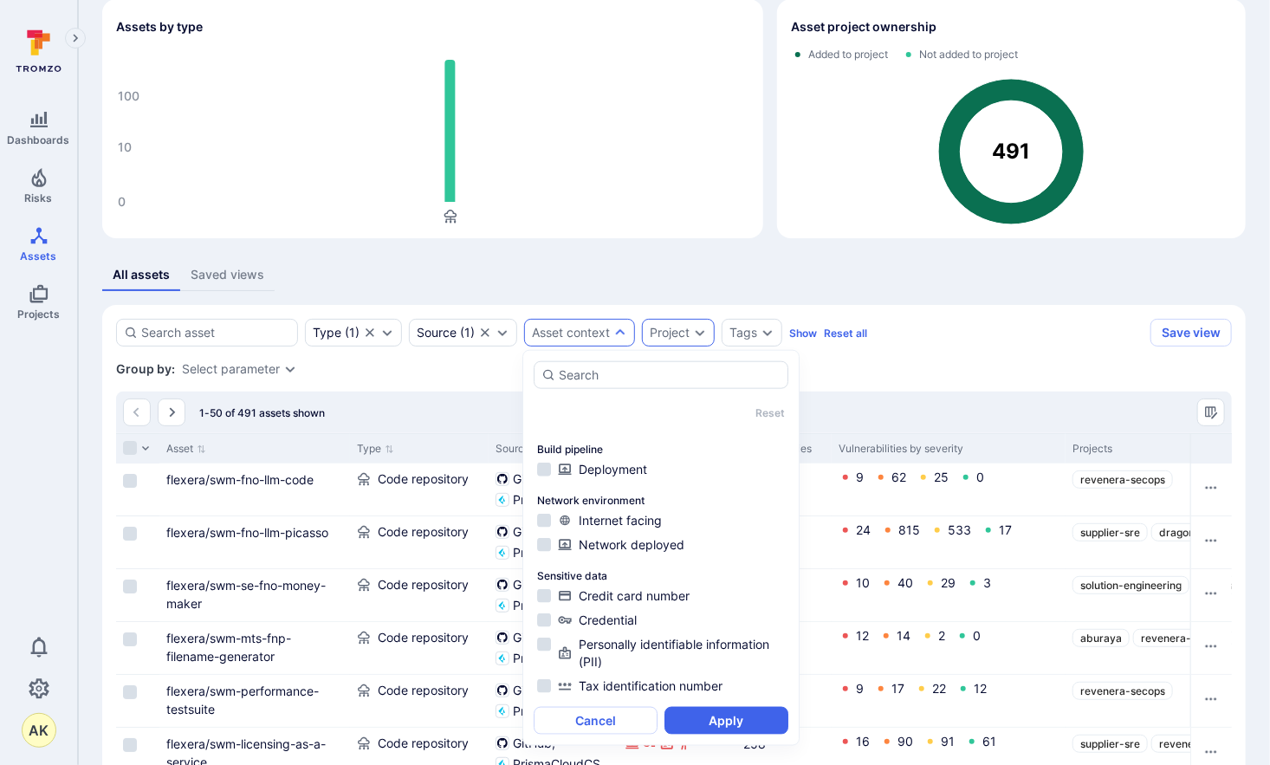
click at [660, 329] on div "Project" at bounding box center [670, 333] width 40 height 14
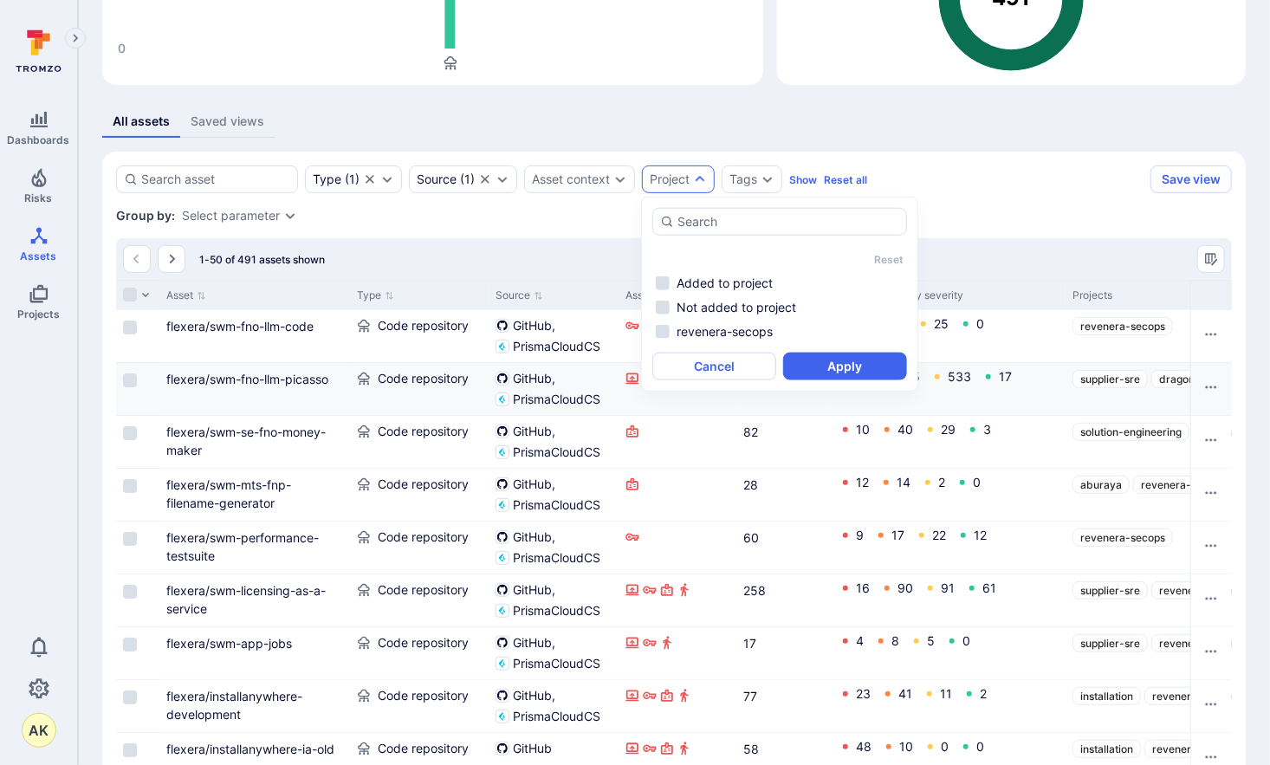
scroll to position [247, 0]
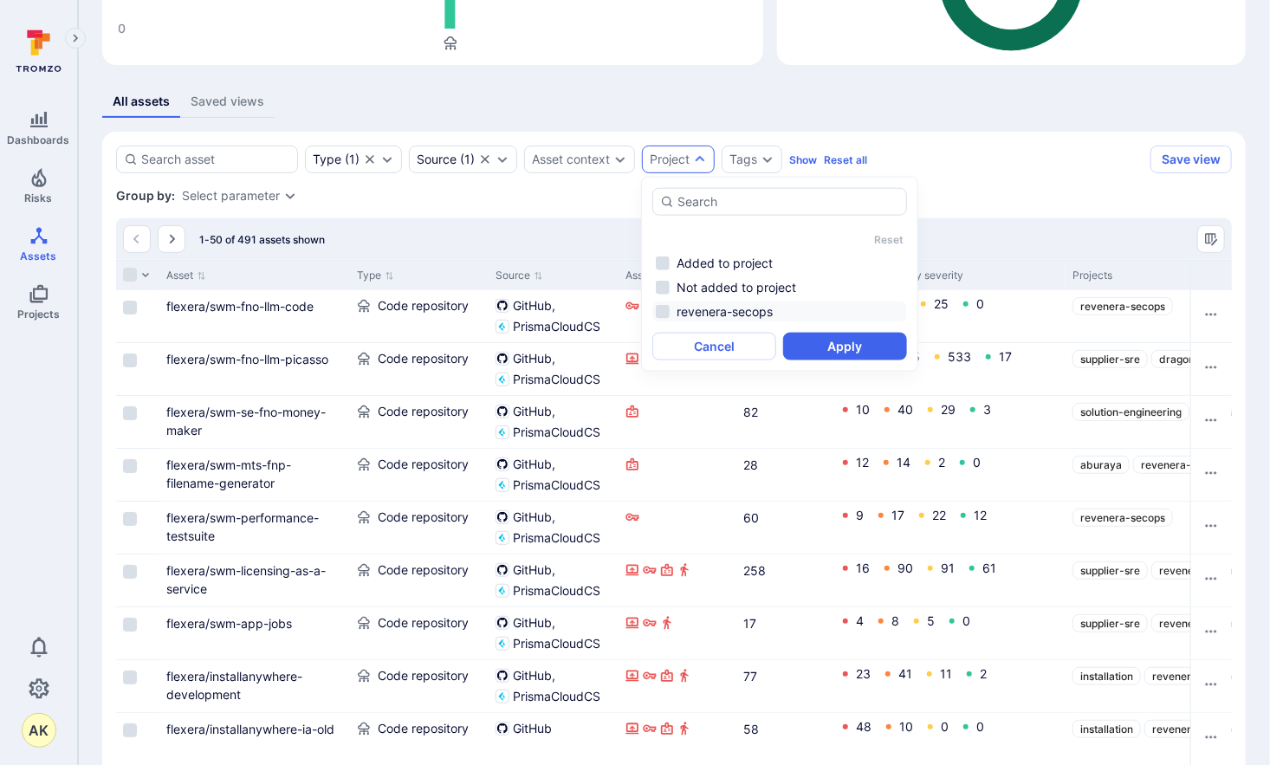
click at [666, 312] on li "revenera-secops" at bounding box center [779, 311] width 255 height 21
click at [857, 343] on button "Apply" at bounding box center [845, 347] width 124 height 28
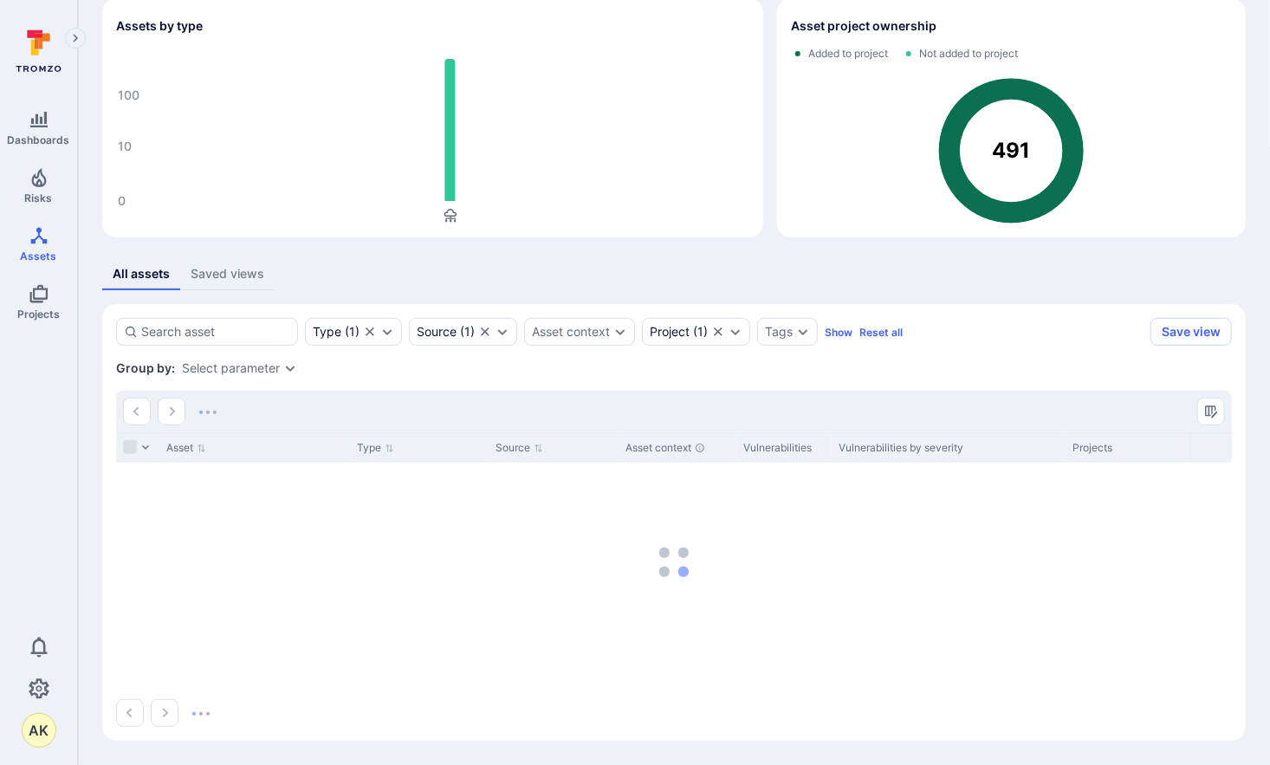
scroll to position [74, 0]
click at [783, 327] on div "Tags" at bounding box center [779, 333] width 28 height 14
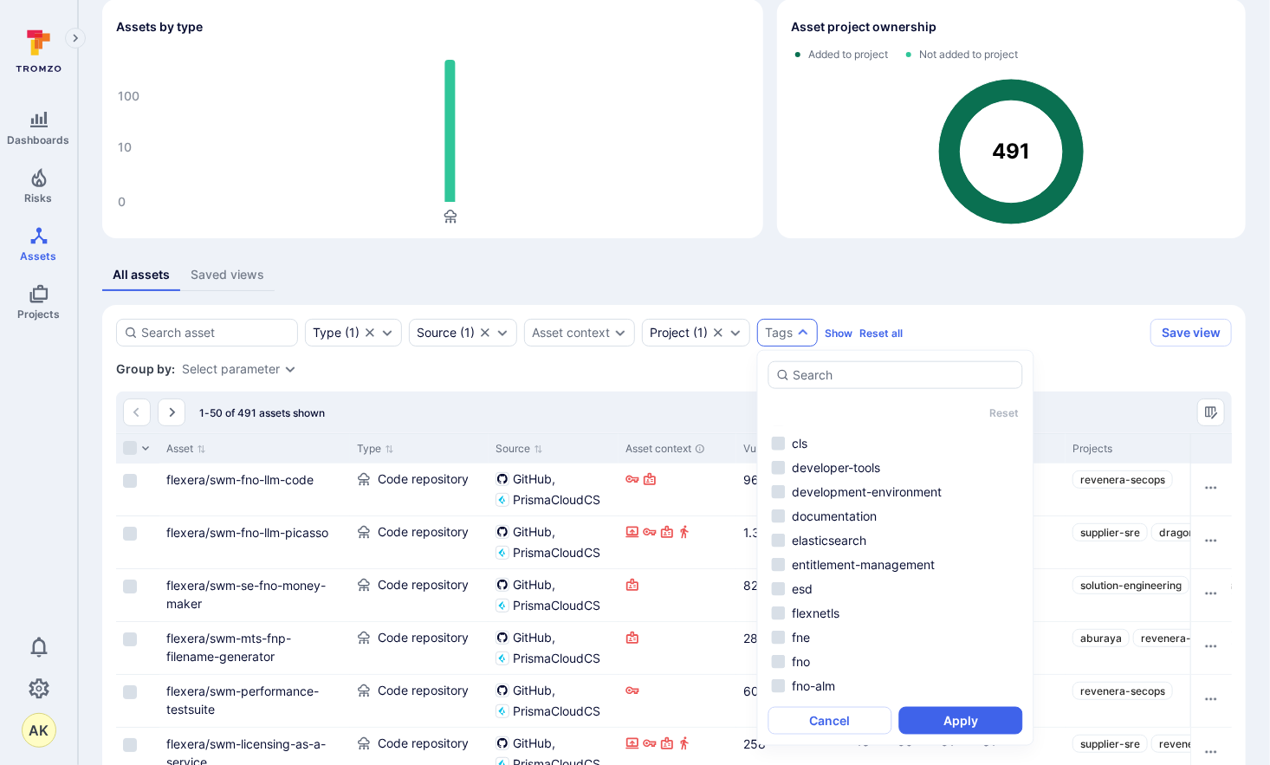
click at [1000, 336] on div "Type ( 1 ) Source ( 1 ) Asset context Project ( 1 ) Tags Show Reset all Save vi…" at bounding box center [674, 333] width 1116 height 28
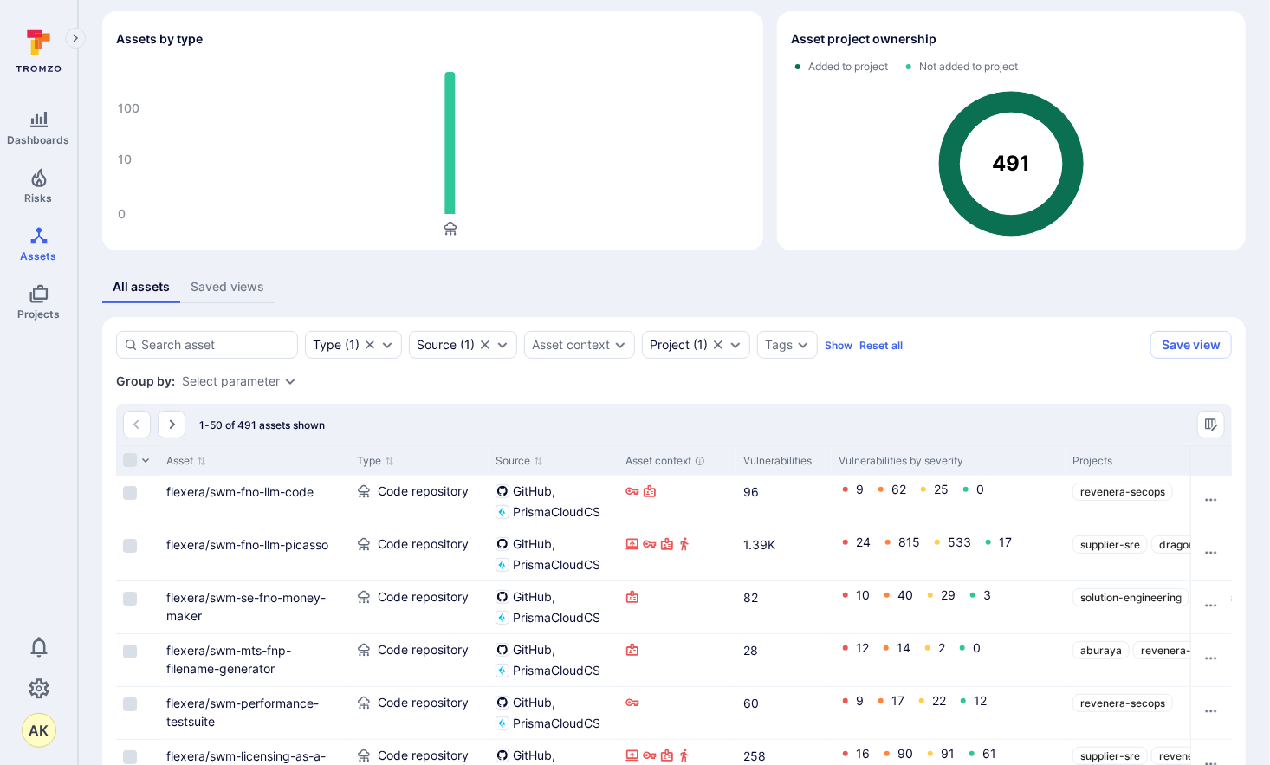
scroll to position [87, 0]
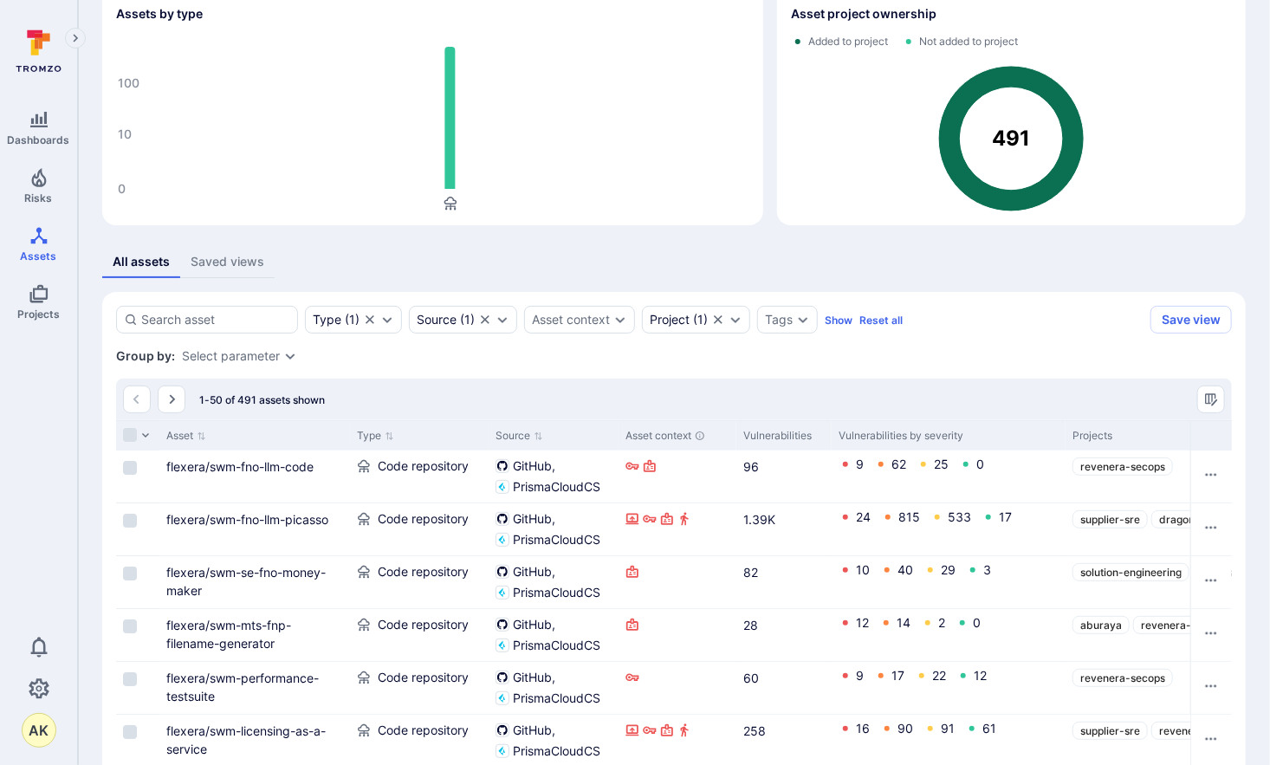
click at [230, 267] on div "Saved views" at bounding box center [228, 261] width 74 height 17
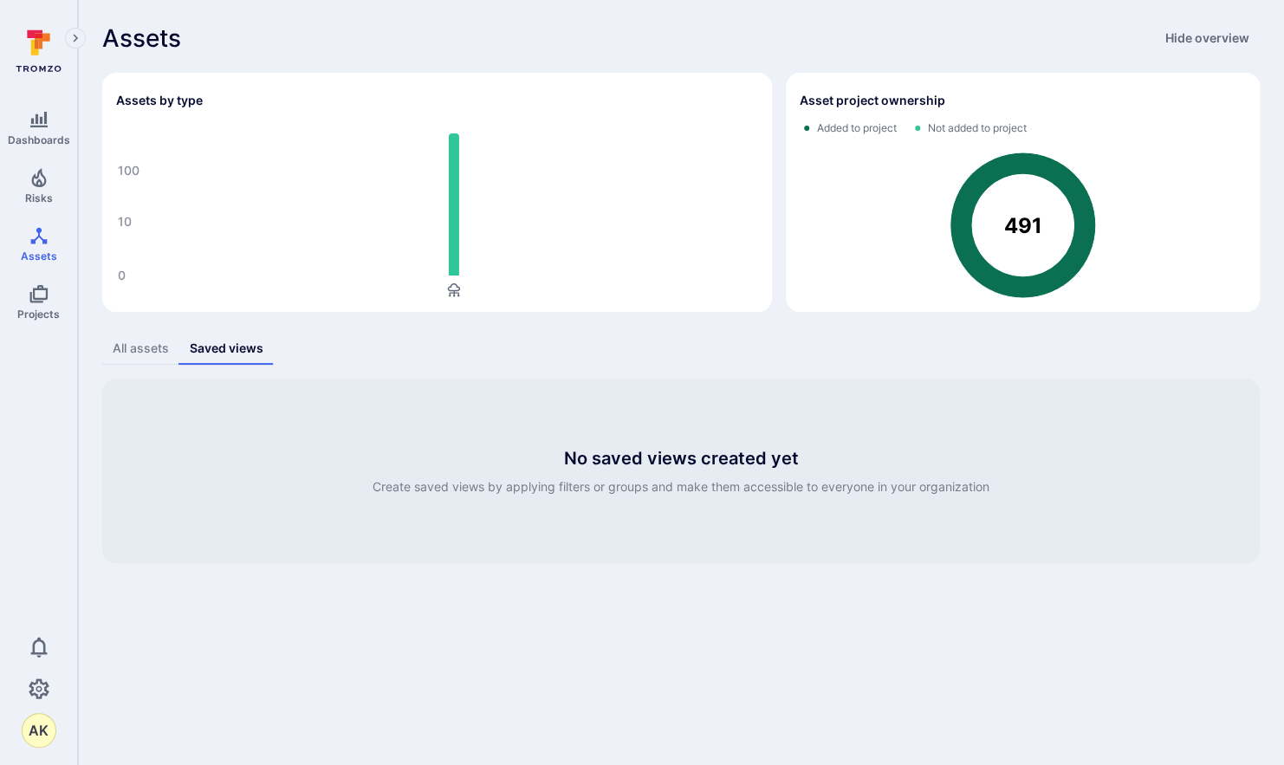
drag, startPoint x: 143, startPoint y: 350, endPoint x: 1040, endPoint y: 468, distance: 905.1
click at [145, 353] on div "All assets" at bounding box center [141, 348] width 56 height 17
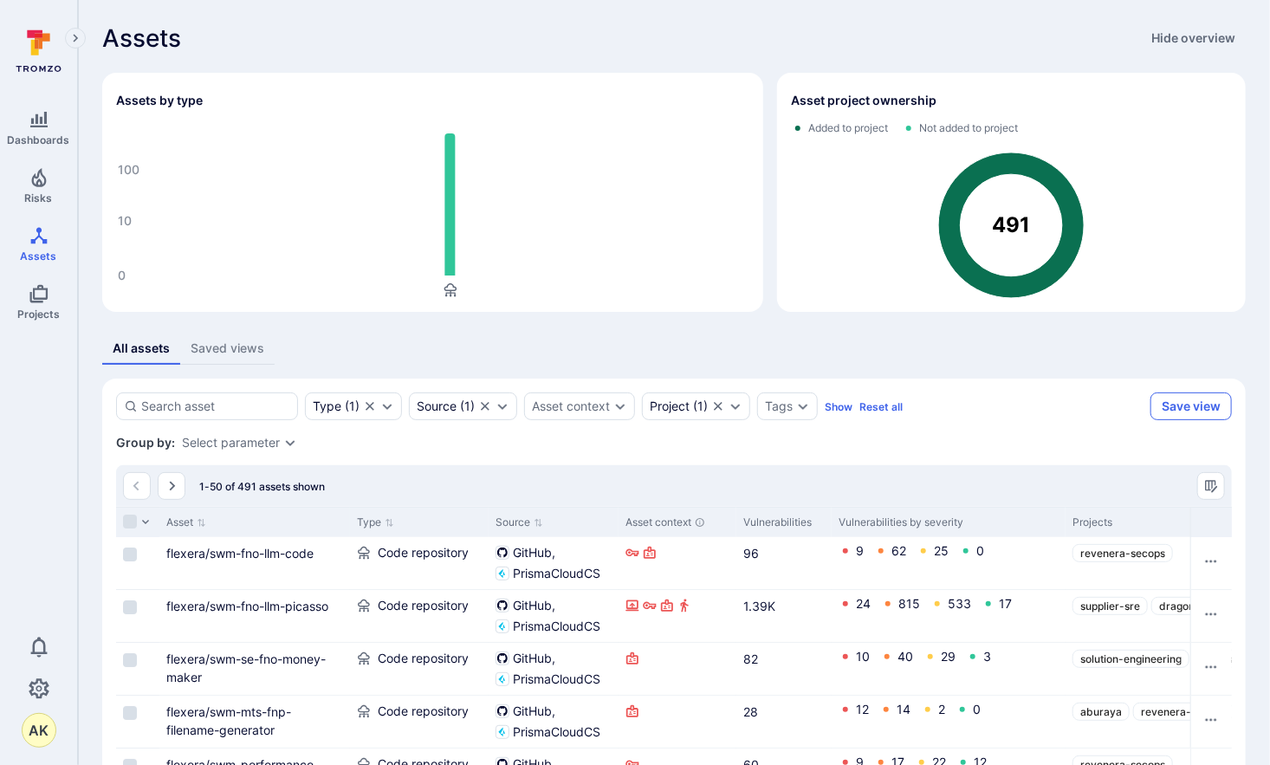
click at [1187, 405] on button "Save view" at bounding box center [1190, 406] width 81 height 28
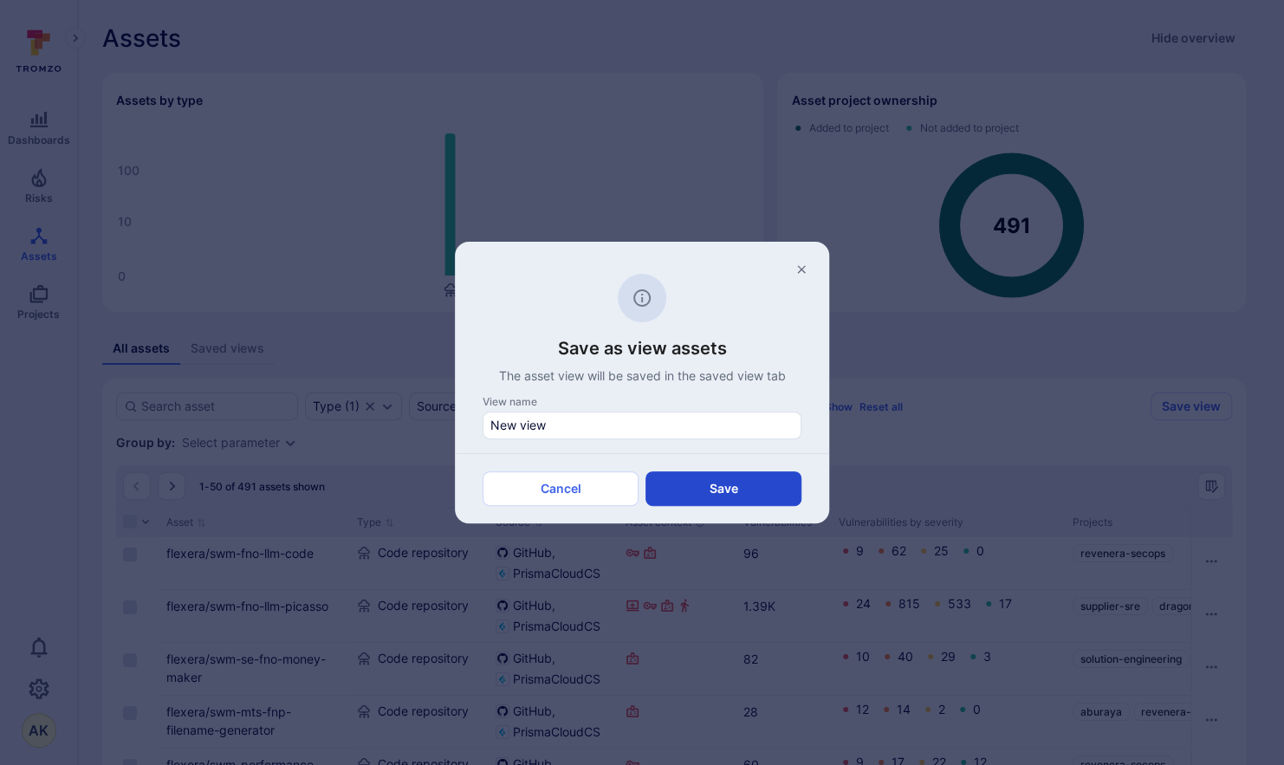
click at [727, 494] on button "Save" at bounding box center [723, 488] width 156 height 35
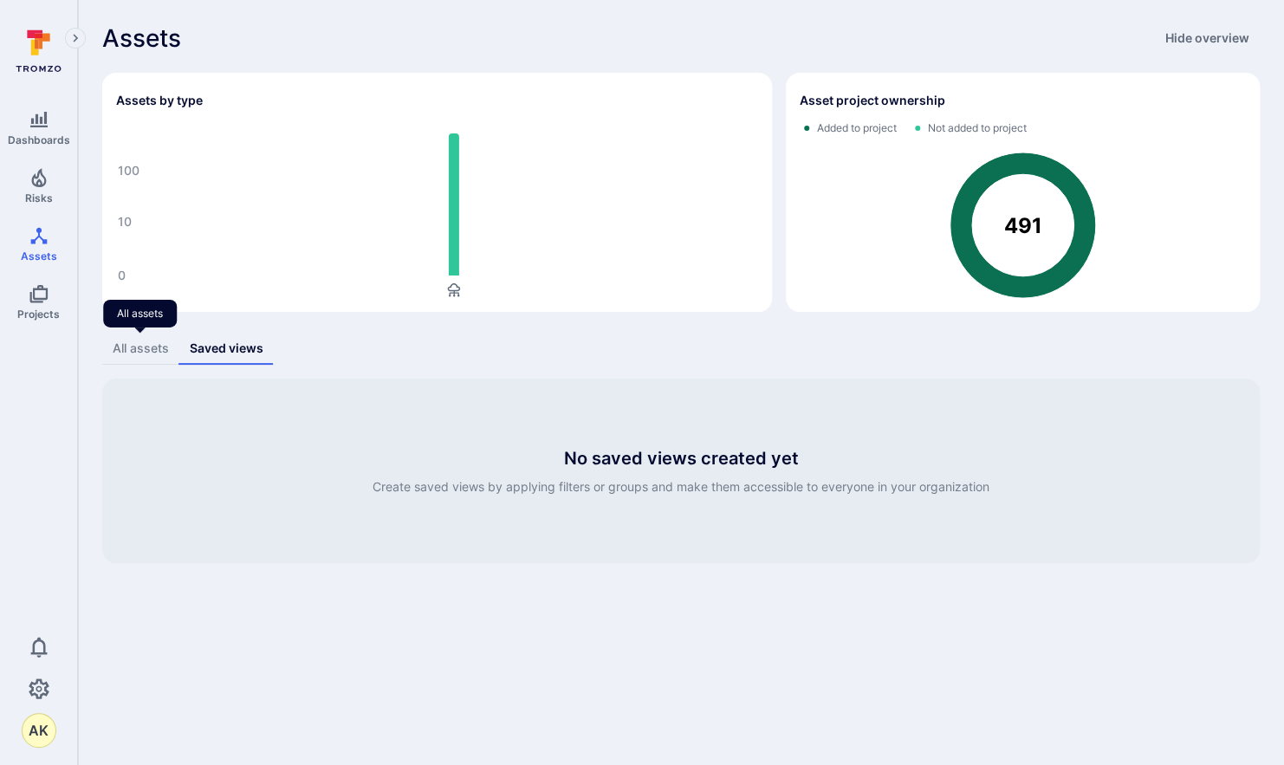
drag, startPoint x: 153, startPoint y: 345, endPoint x: 152, endPoint y: 353, distance: 8.8
click at [159, 350] on div "All assets" at bounding box center [141, 348] width 56 height 17
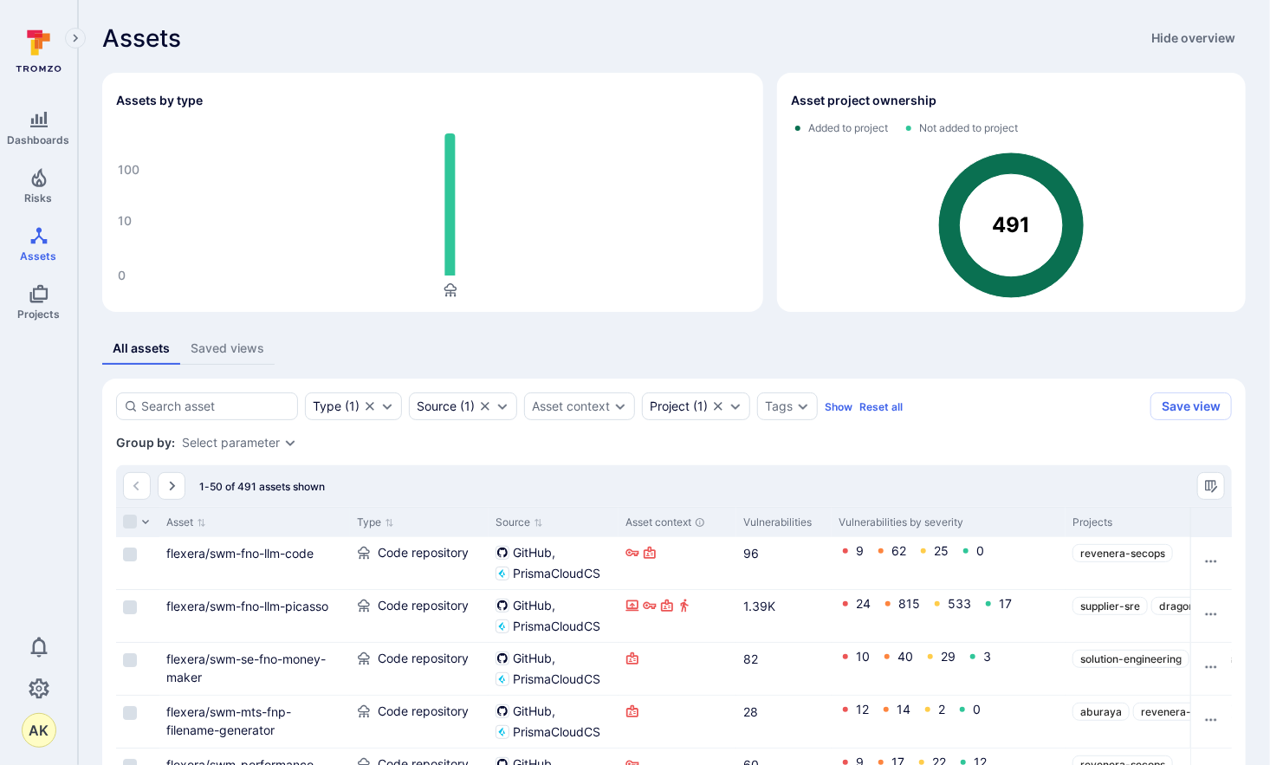
click at [204, 349] on div "Saved views" at bounding box center [228, 348] width 74 height 17
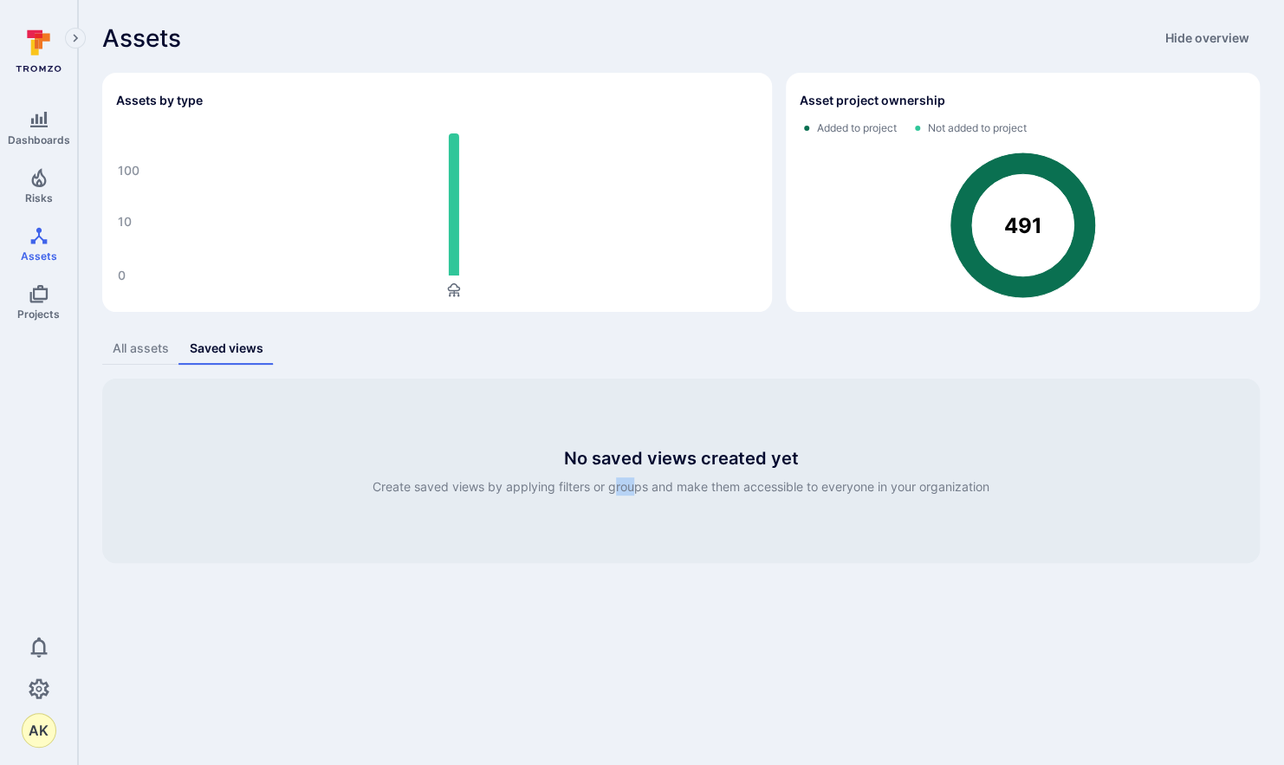
drag, startPoint x: 635, startPoint y: 526, endPoint x: 614, endPoint y: 521, distance: 21.4
click at [614, 521] on div "No saved views created yet Create saved views by applying filters or groups and…" at bounding box center [680, 471] width 1157 height 184
click at [134, 348] on div "All assets" at bounding box center [141, 348] width 56 height 17
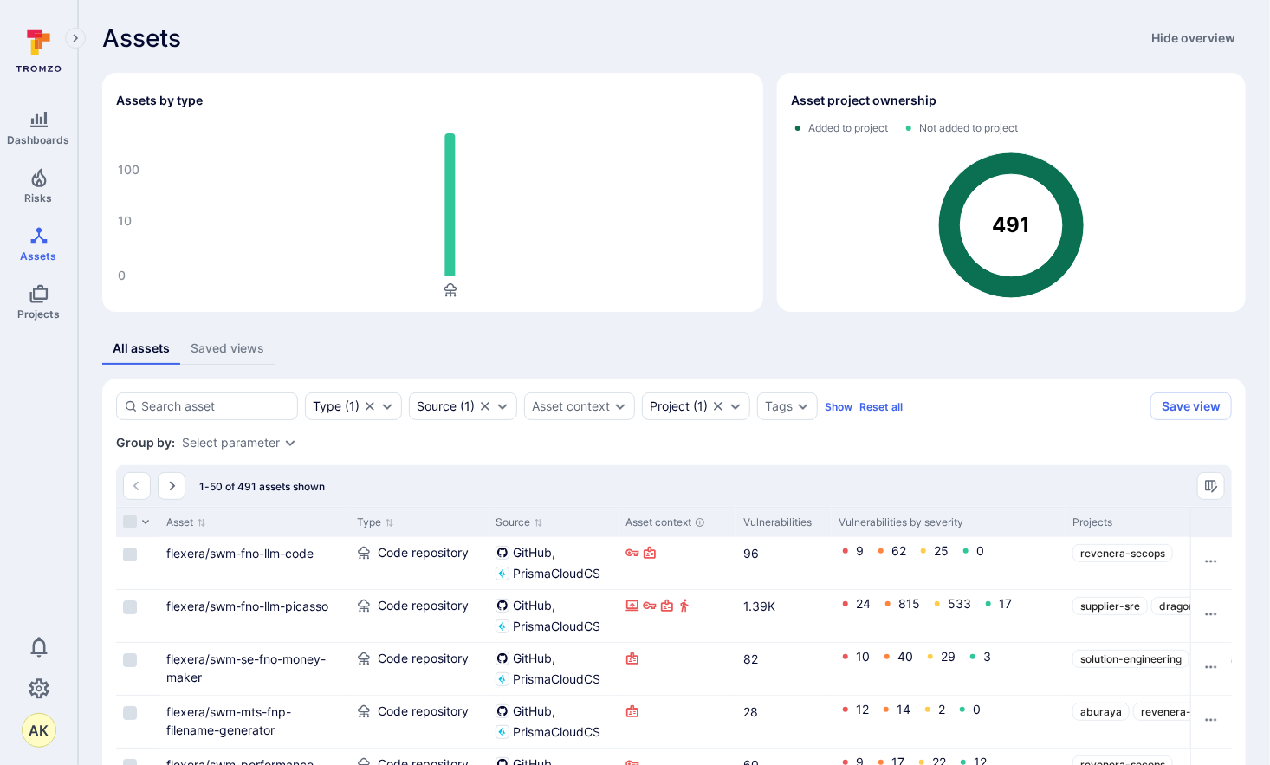
click at [1092, 127] on div "Added to project Not added to project" at bounding box center [1011, 128] width 441 height 14
drag, startPoint x: 861, startPoint y: 134, endPoint x: 995, endPoint y: 206, distance: 152.3
click at [995, 206] on section "Asset project ownership Added to project Not added to project 491" at bounding box center [1011, 192] width 469 height 239
drag, startPoint x: 995, startPoint y: 206, endPoint x: 925, endPoint y: 166, distance: 80.7
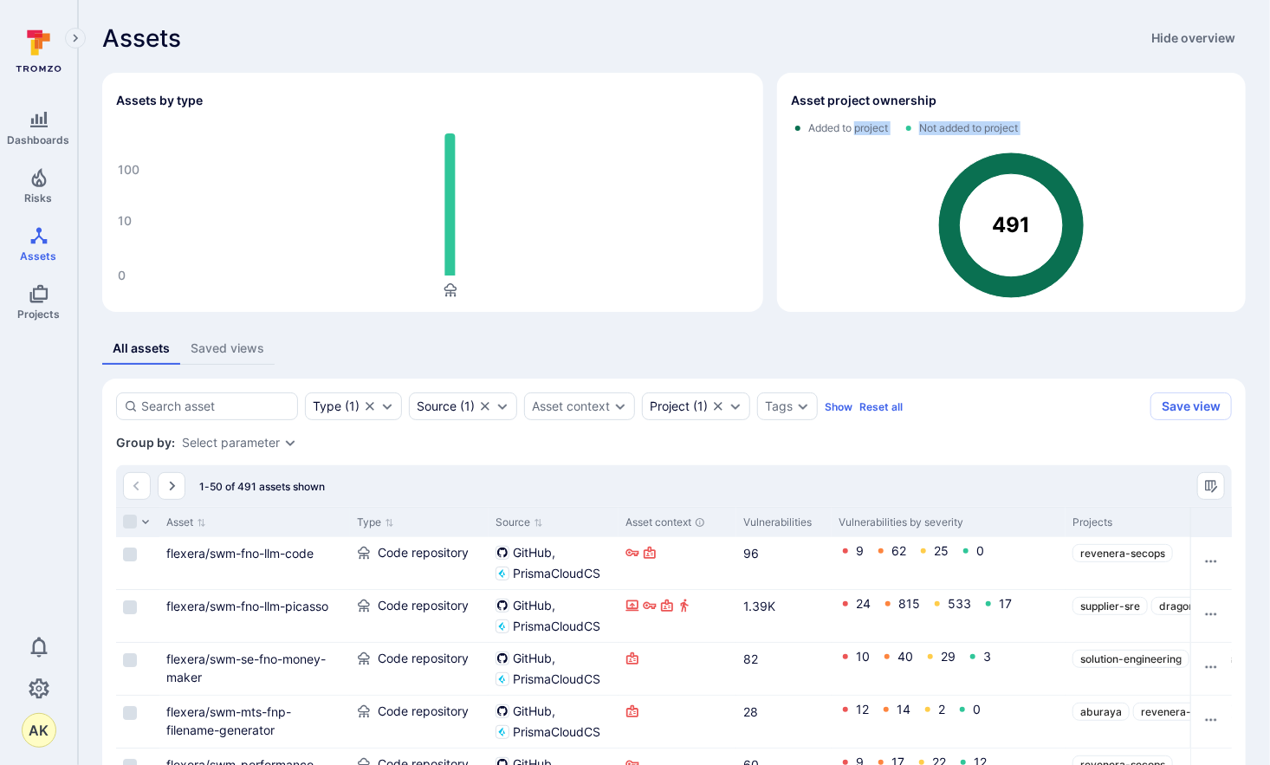
click at [925, 166] on rect "Assets overview" at bounding box center [1011, 220] width 441 height 156
click at [550, 211] on rect "Assets overview" at bounding box center [433, 211] width 634 height 173
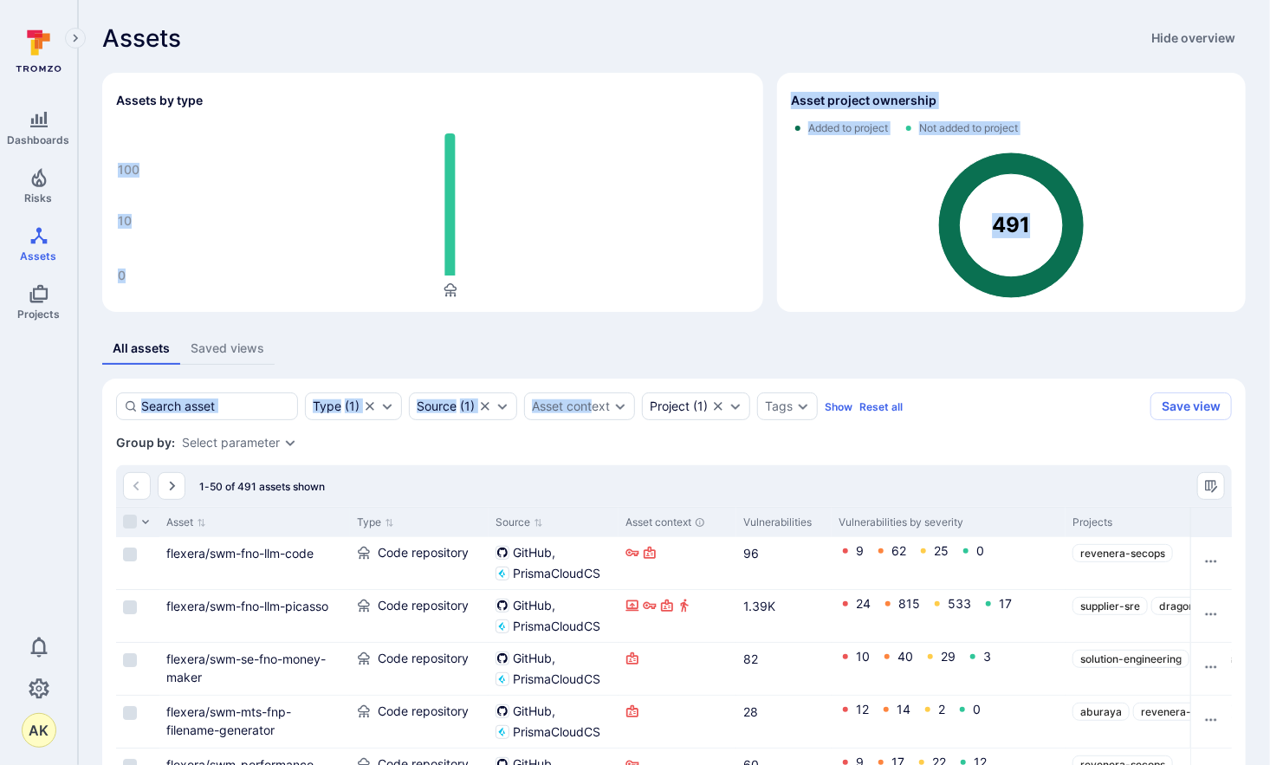
drag, startPoint x: 441, startPoint y: 197, endPoint x: 593, endPoint y: 384, distance: 240.7
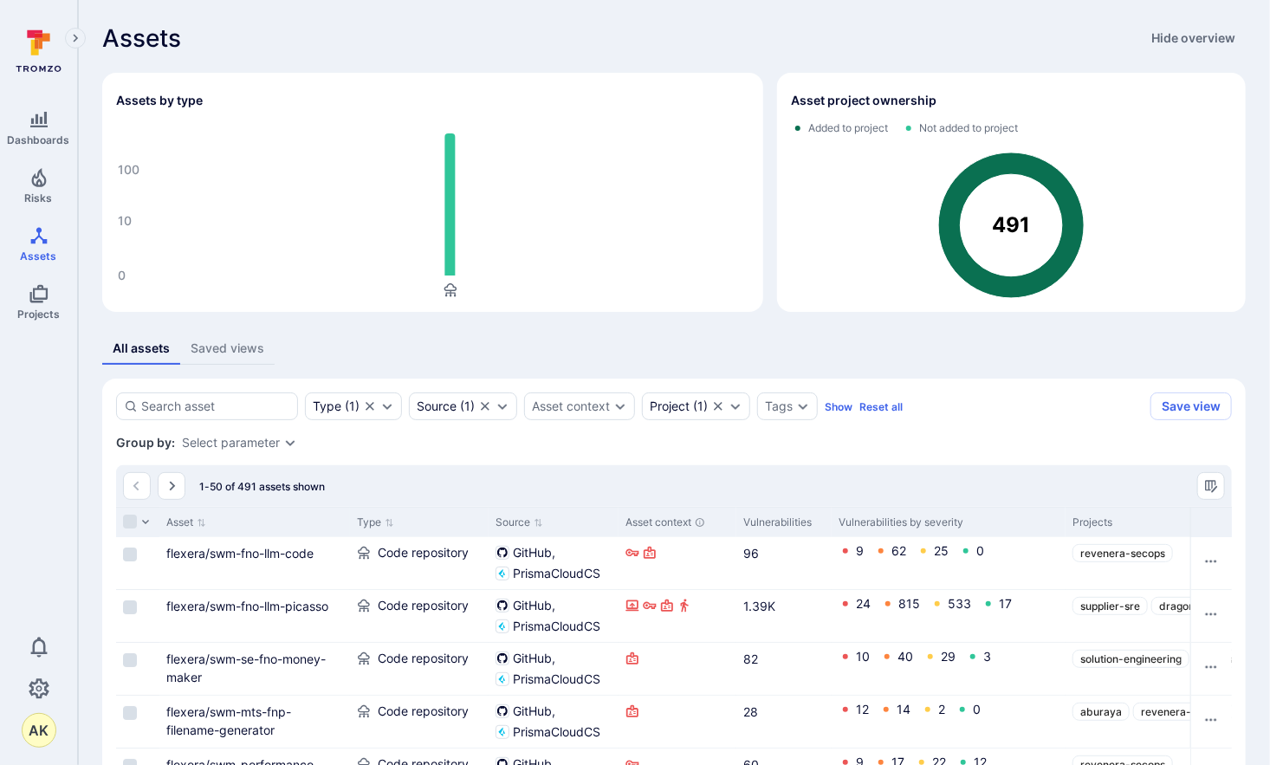
drag, startPoint x: 593, startPoint y: 384, endPoint x: 391, endPoint y: 223, distance: 258.4
click at [391, 223] on rect "Assets overview" at bounding box center [433, 211] width 634 height 173
click at [27, 308] on span "Projects" at bounding box center [38, 313] width 42 height 13
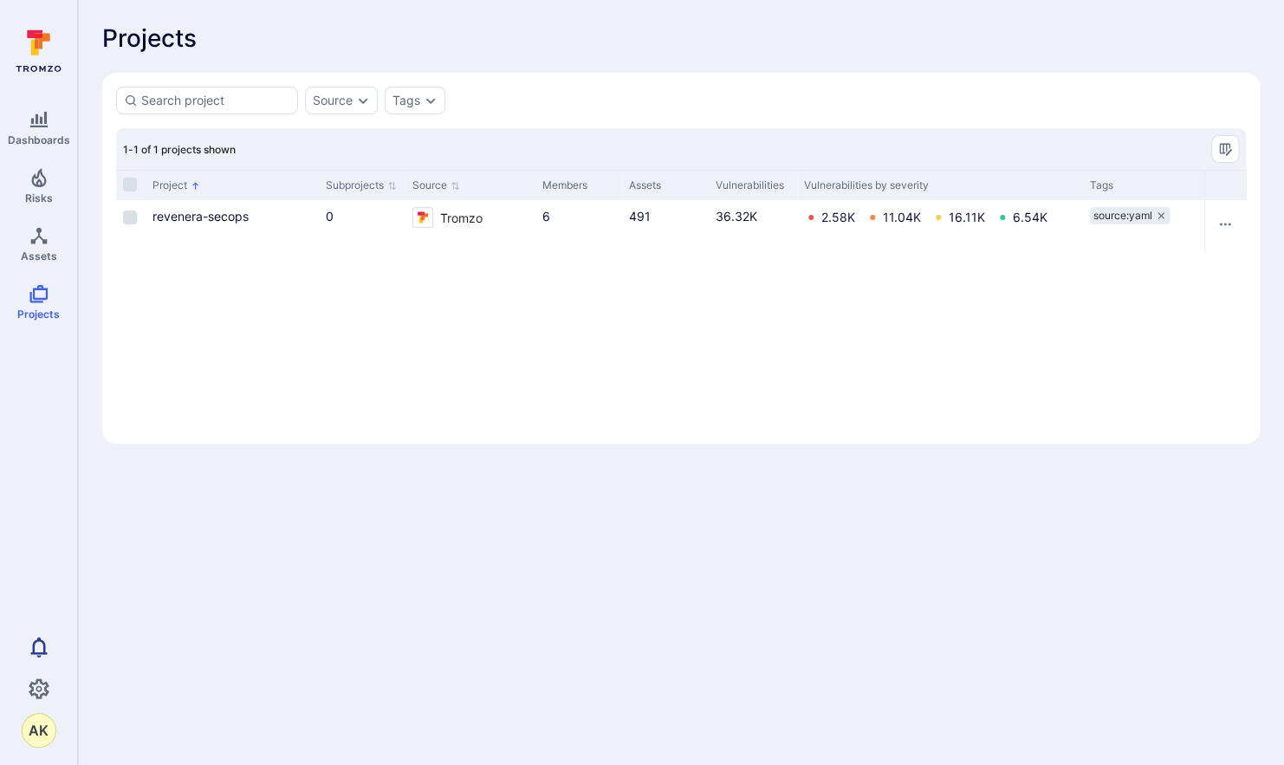
click at [37, 655] on icon "Notifications" at bounding box center [38, 647] width 16 height 20
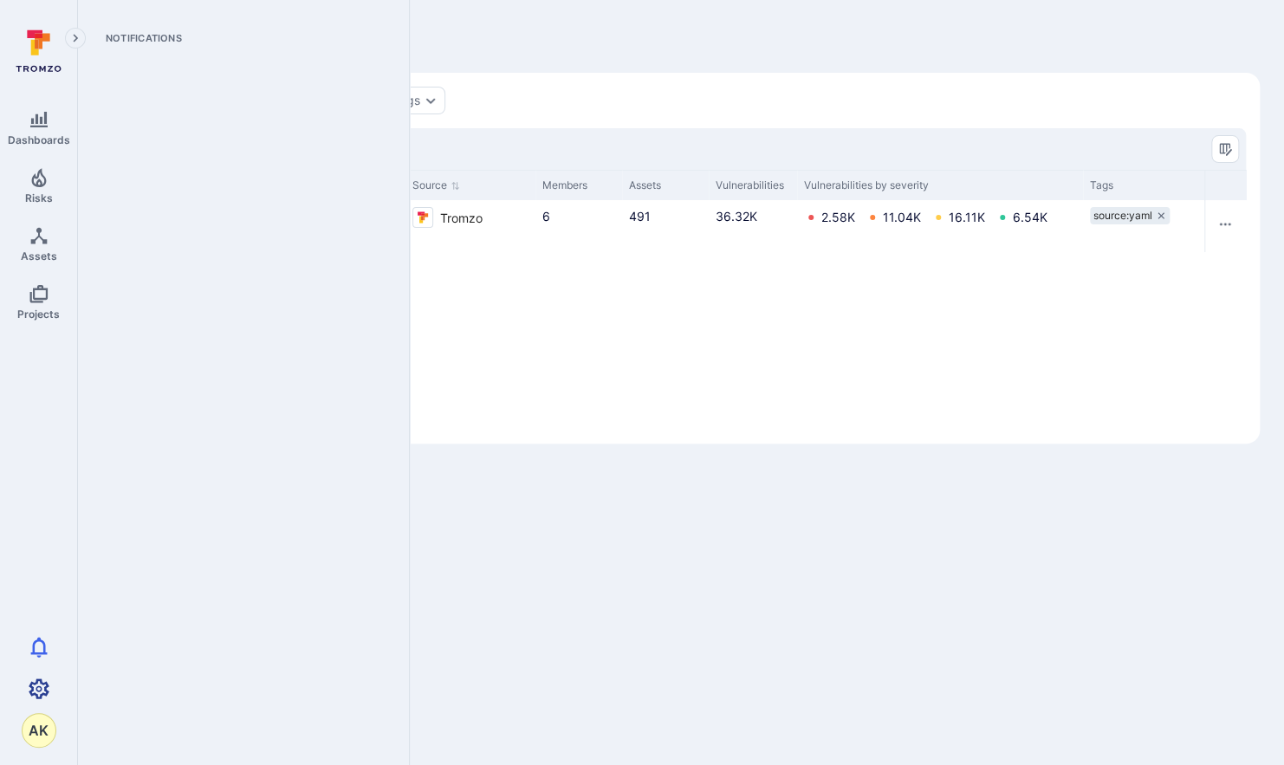
click at [39, 689] on icon "Settings" at bounding box center [39, 688] width 21 height 21
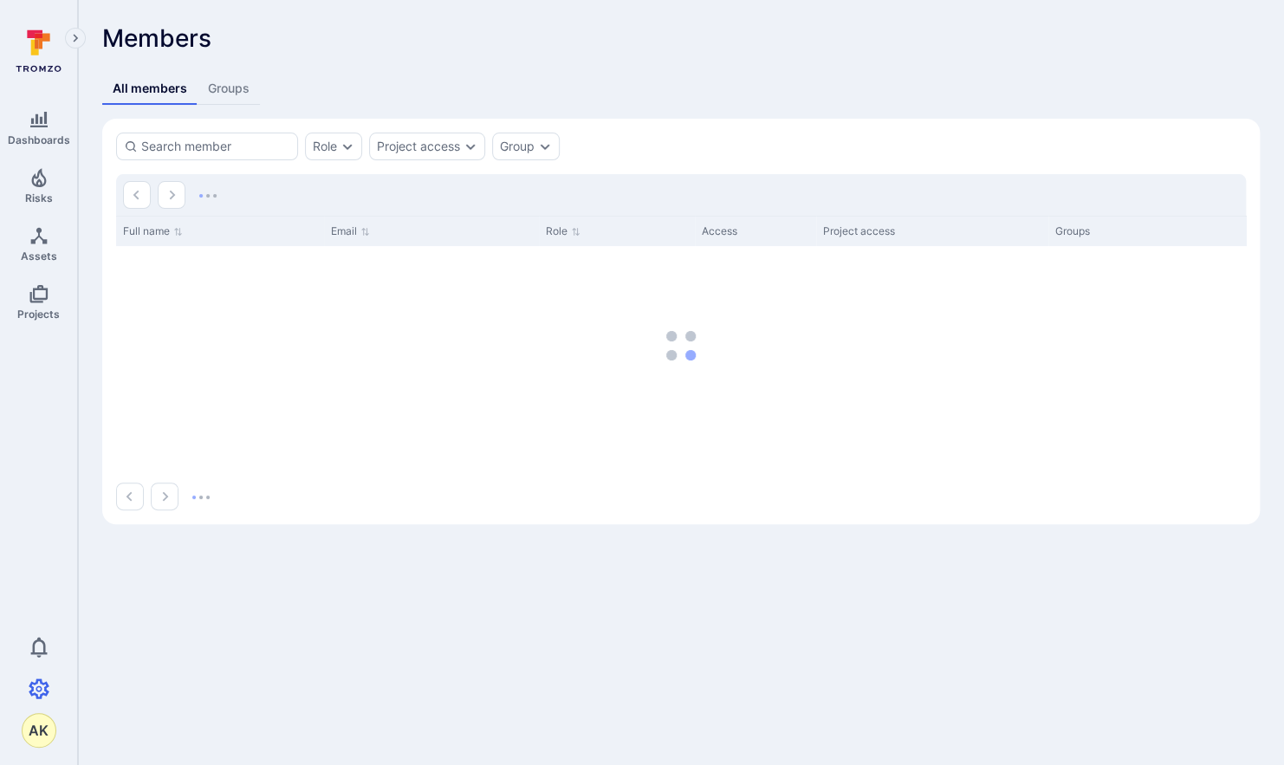
click at [80, 42] on icon "Expand navigation menu" at bounding box center [75, 38] width 12 height 15
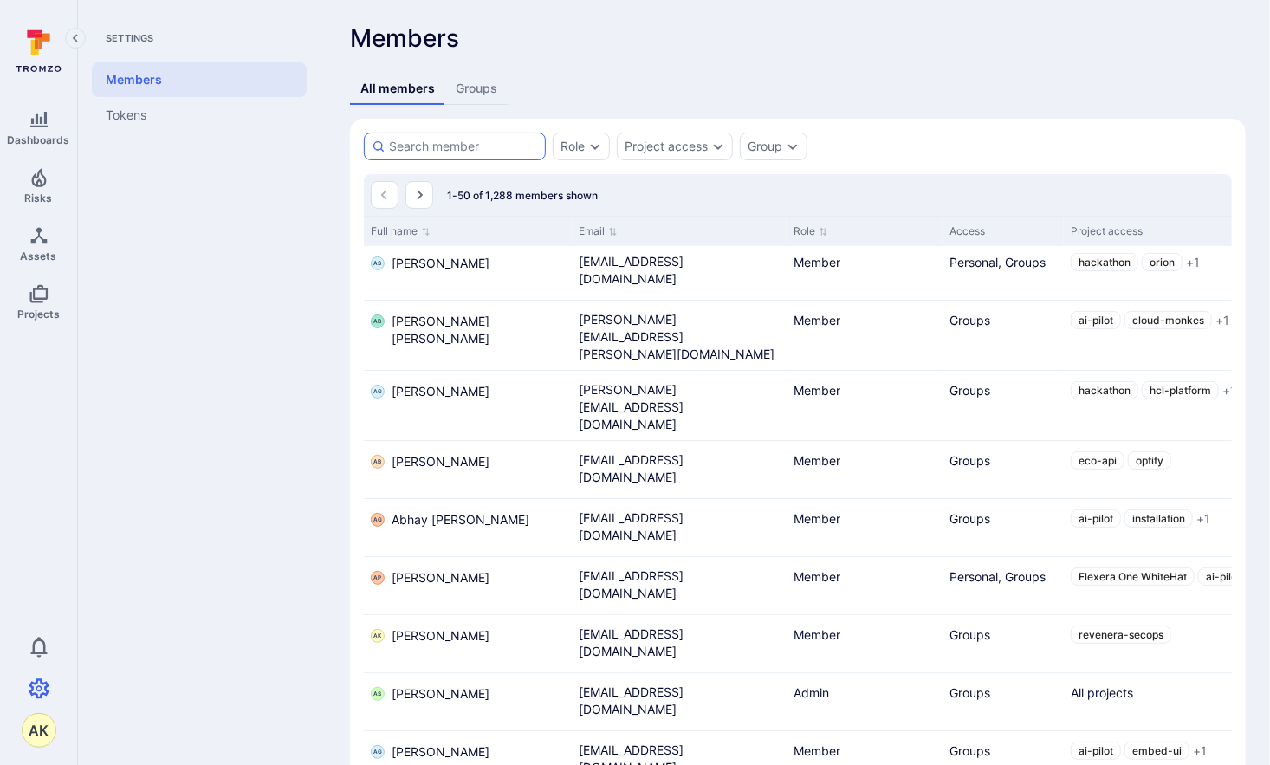
click at [511, 146] on input at bounding box center [463, 146] width 149 height 17
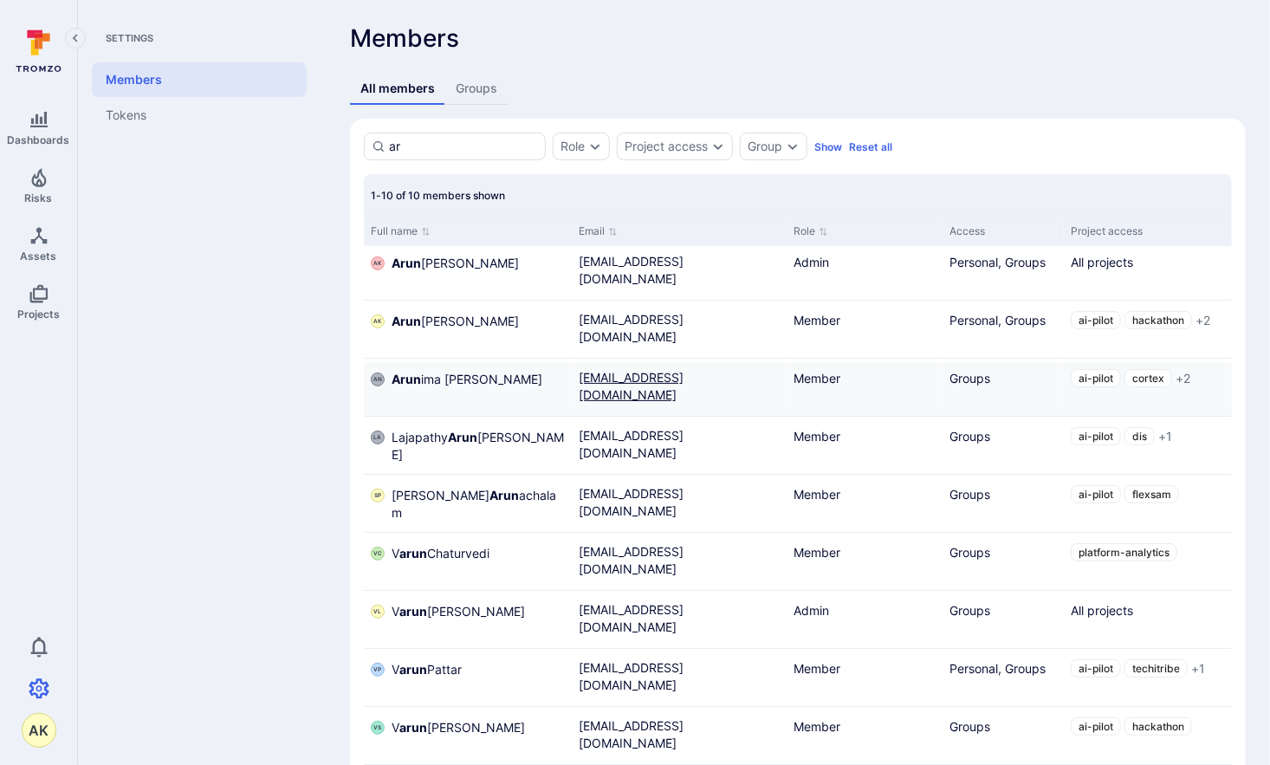
type input "a"
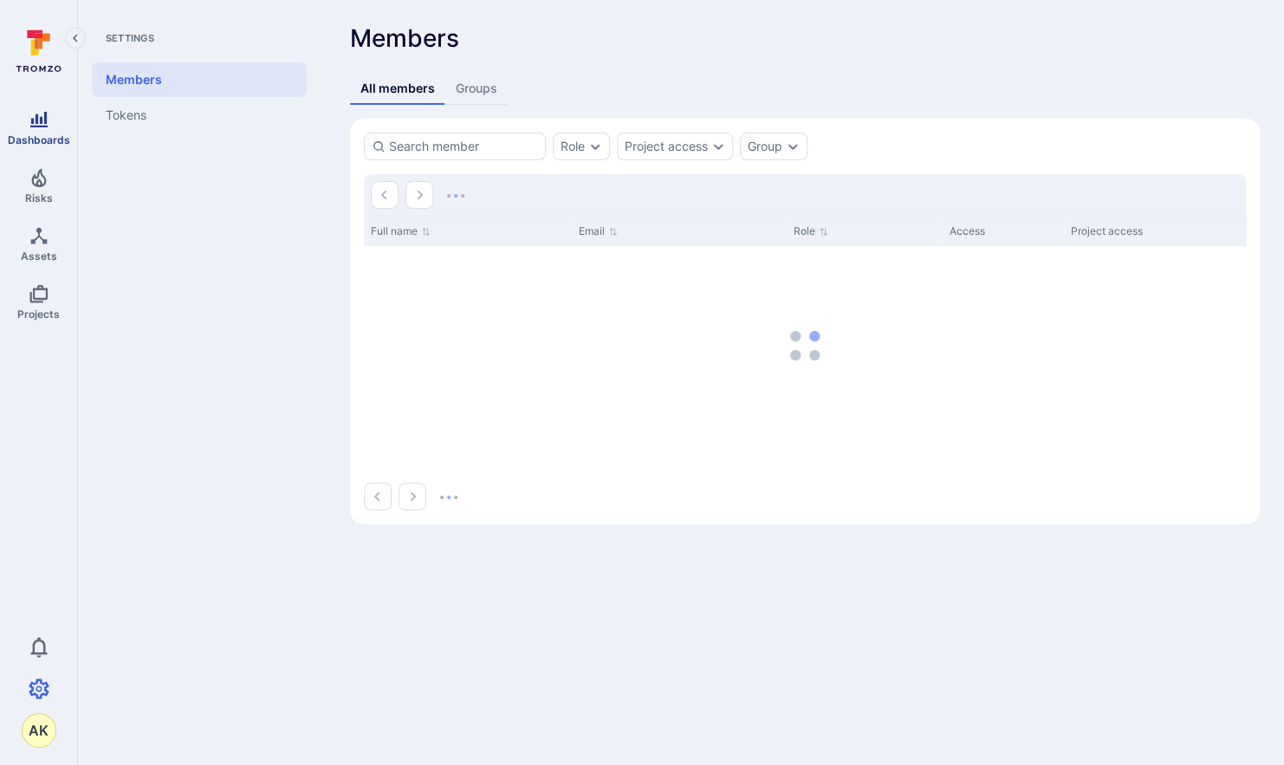
click at [52, 120] on link "Dashboards" at bounding box center [38, 127] width 77 height 51
